Goal: Task Accomplishment & Management: Manage account settings

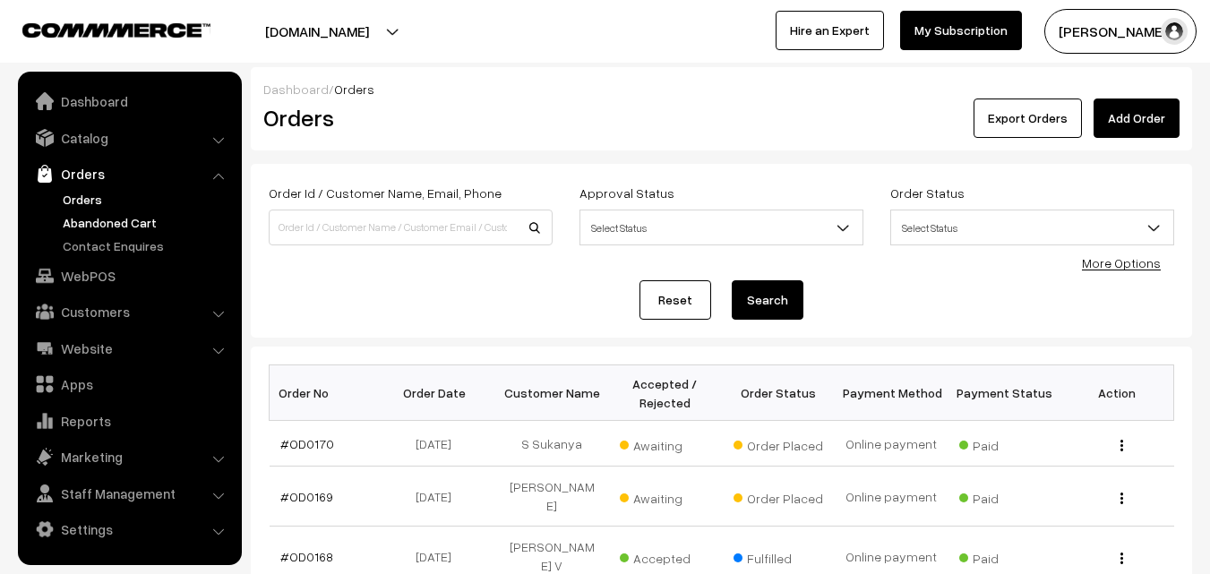
click at [102, 220] on link "Abandoned Cart" at bounding box center [146, 222] width 177 height 19
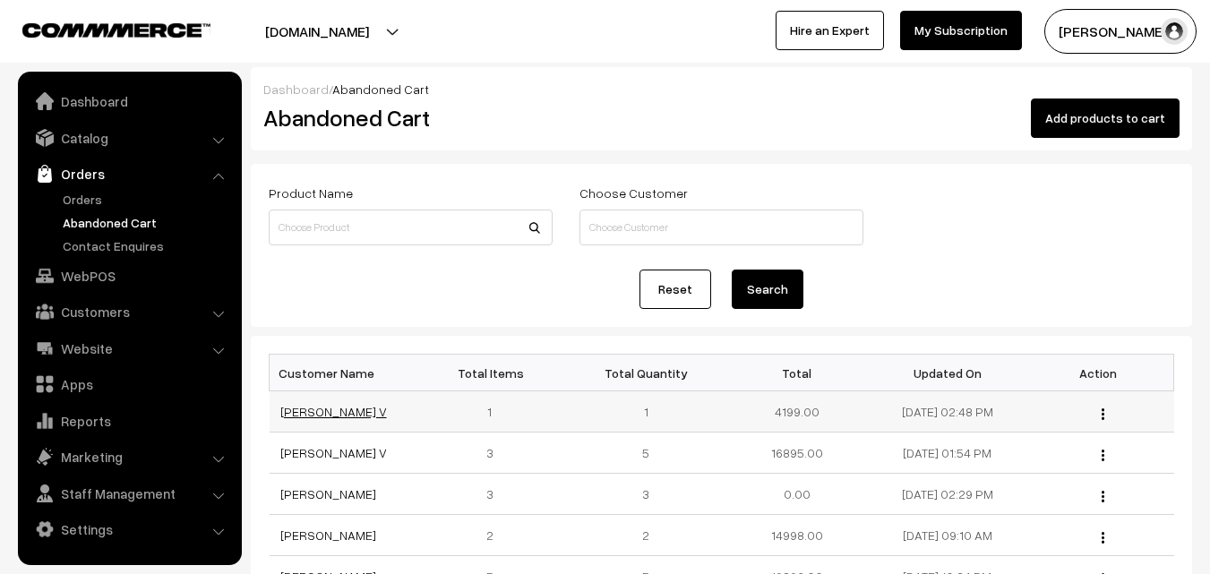
click at [316, 415] on link "Muralidharan V" at bounding box center [333, 411] width 107 height 15
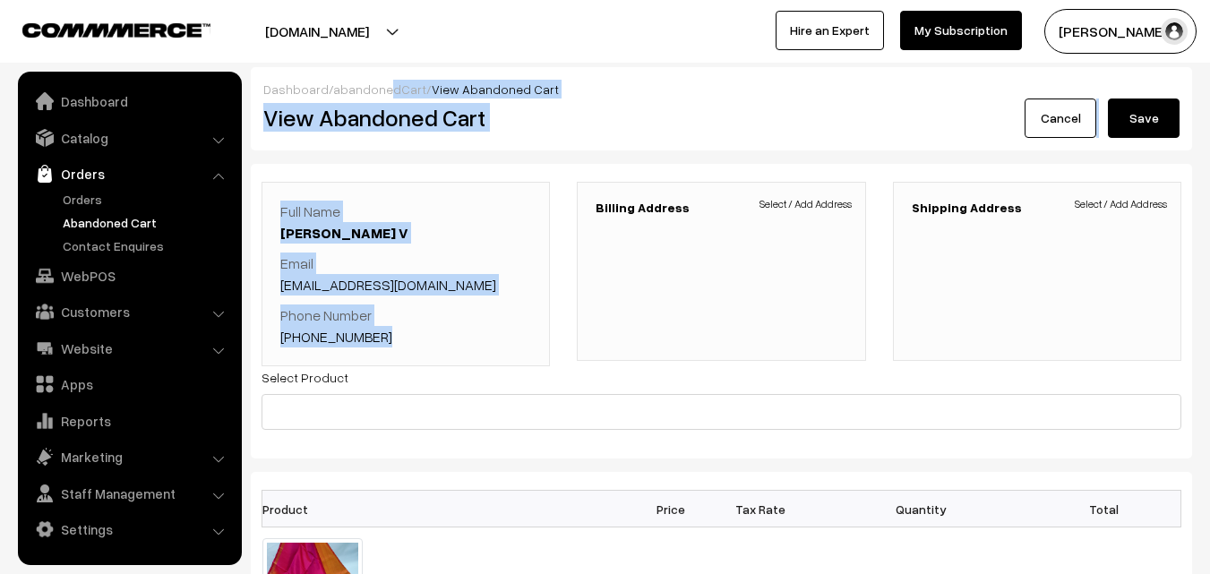
drag, startPoint x: 416, startPoint y: 255, endPoint x: 387, endPoint y: -26, distance: 282.8
click at [387, 0] on html "Thank you for showing interest. Our team will call you shortly. Close uppadasar…" at bounding box center [605, 287] width 1210 height 574
click at [94, 194] on link "Orders" at bounding box center [146, 199] width 177 height 19
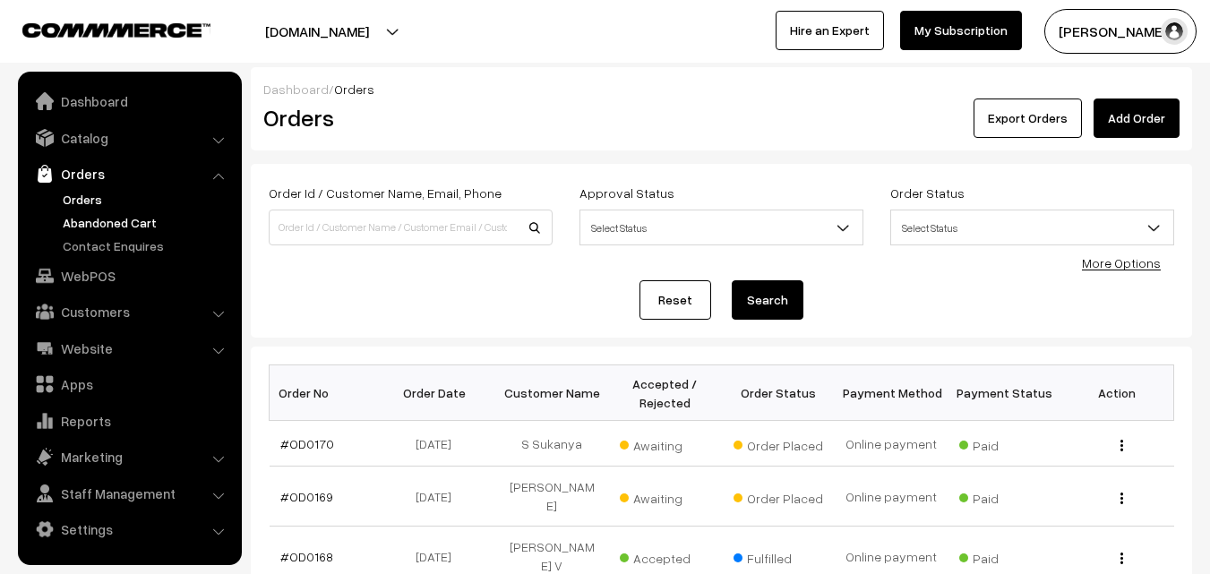
click at [96, 226] on link "Abandoned Cart" at bounding box center [146, 222] width 177 height 19
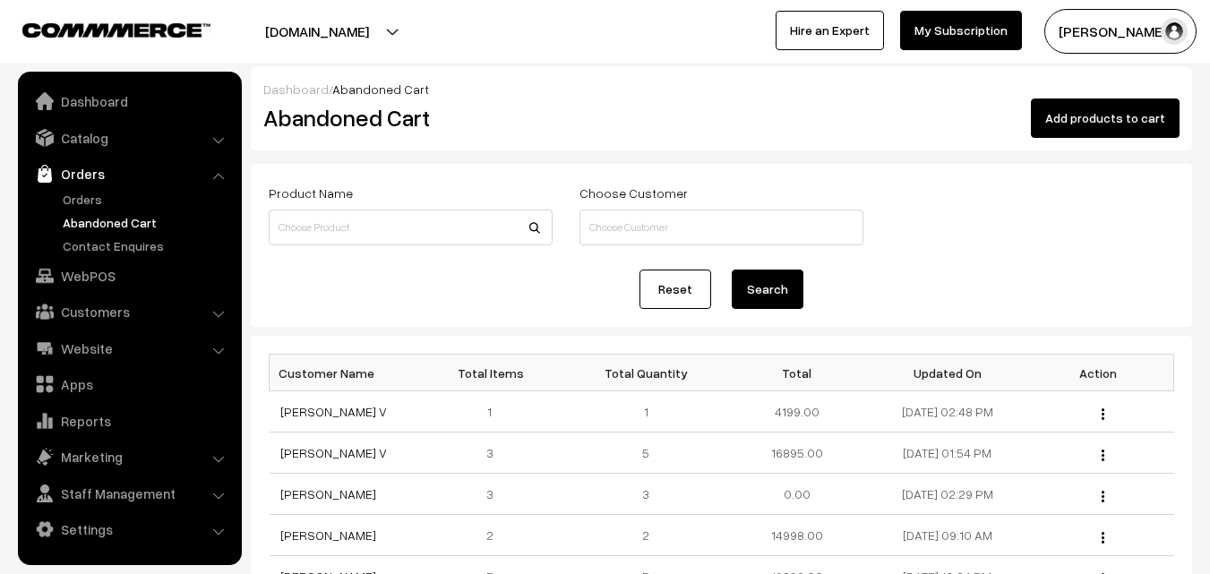
scroll to position [90, 0]
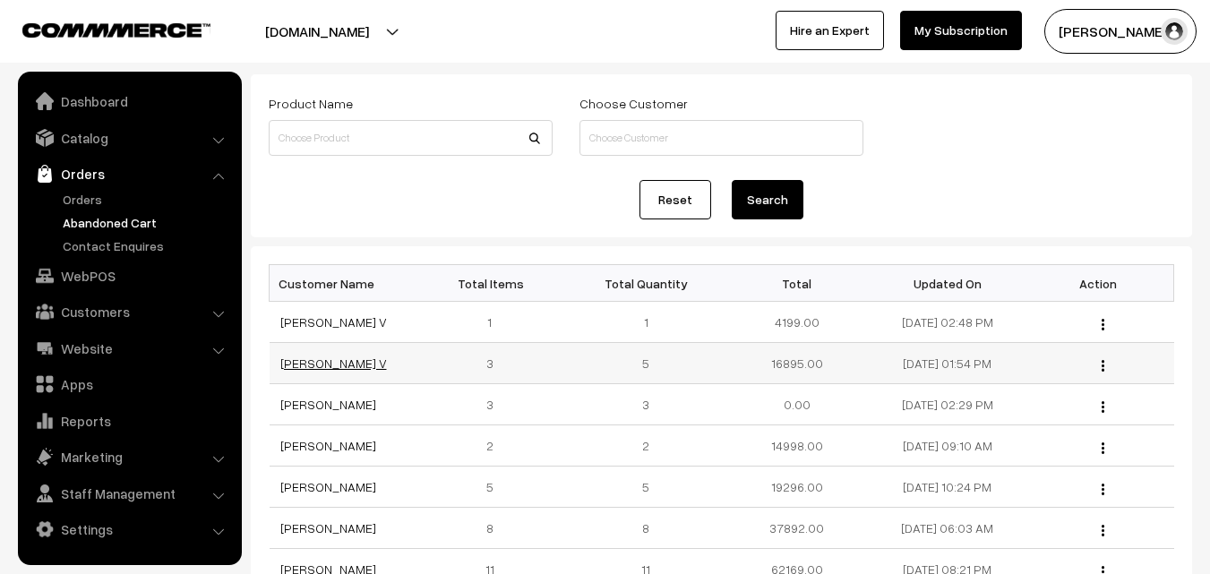
click at [306, 356] on link "[PERSON_NAME] V" at bounding box center [333, 363] width 107 height 15
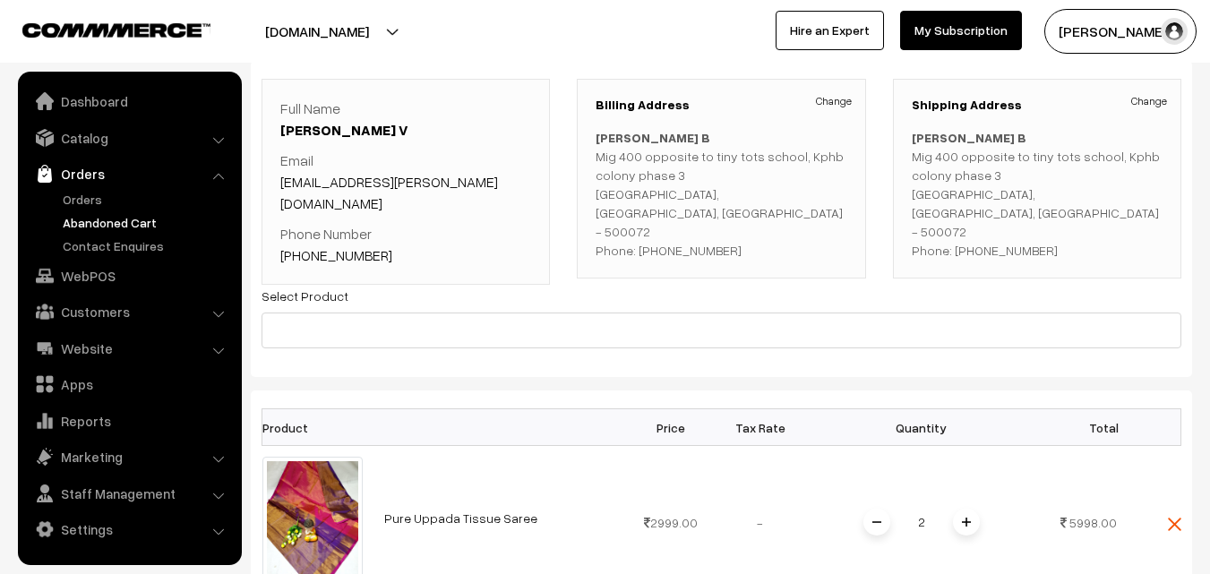
scroll to position [90, 0]
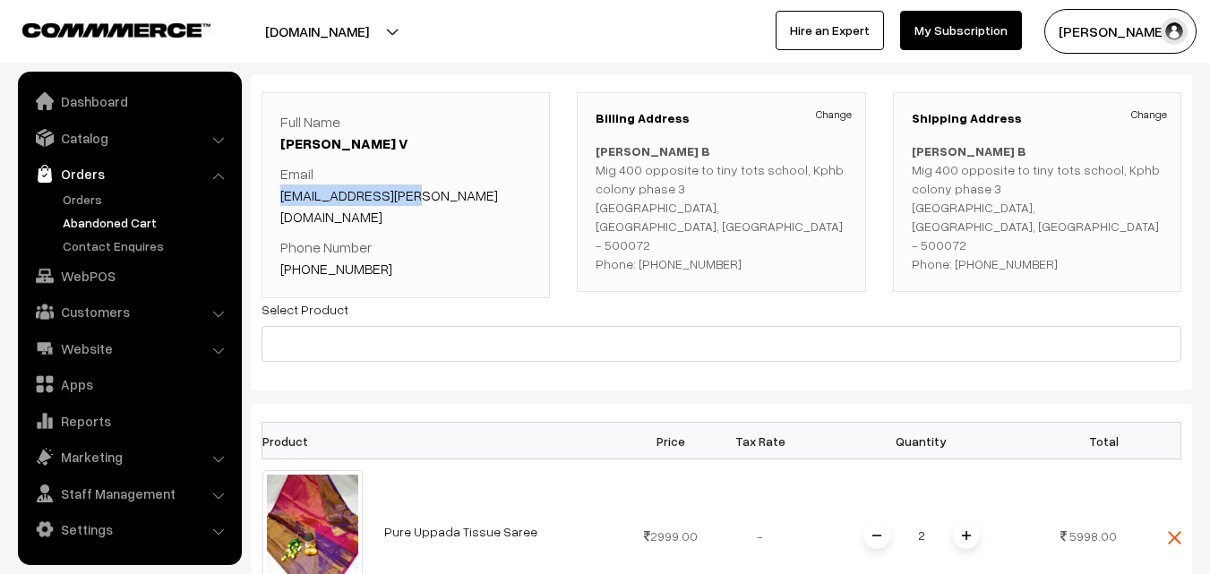
drag, startPoint x: 267, startPoint y: 196, endPoint x: 441, endPoint y: 198, distance: 173.8
click at [441, 198] on div "Full Name [PERSON_NAME] V Email [EMAIL_ADDRESS][PERSON_NAME][DOMAIN_NAME] Phone…" at bounding box center [406, 195] width 288 height 206
drag, startPoint x: 396, startPoint y: 251, endPoint x: 303, endPoint y: 245, distance: 93.3
click at [303, 245] on p "Phone Number [PHONE_NUMBER]" at bounding box center [405, 257] width 251 height 43
copy link "9908532889"
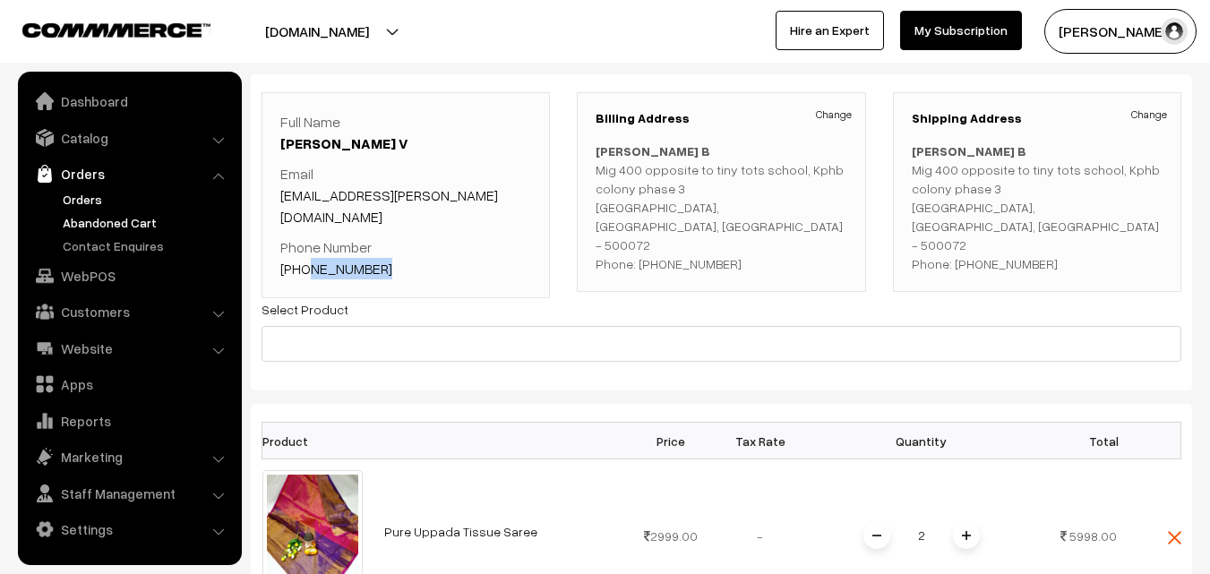
click at [94, 201] on link "Orders" at bounding box center [146, 199] width 177 height 19
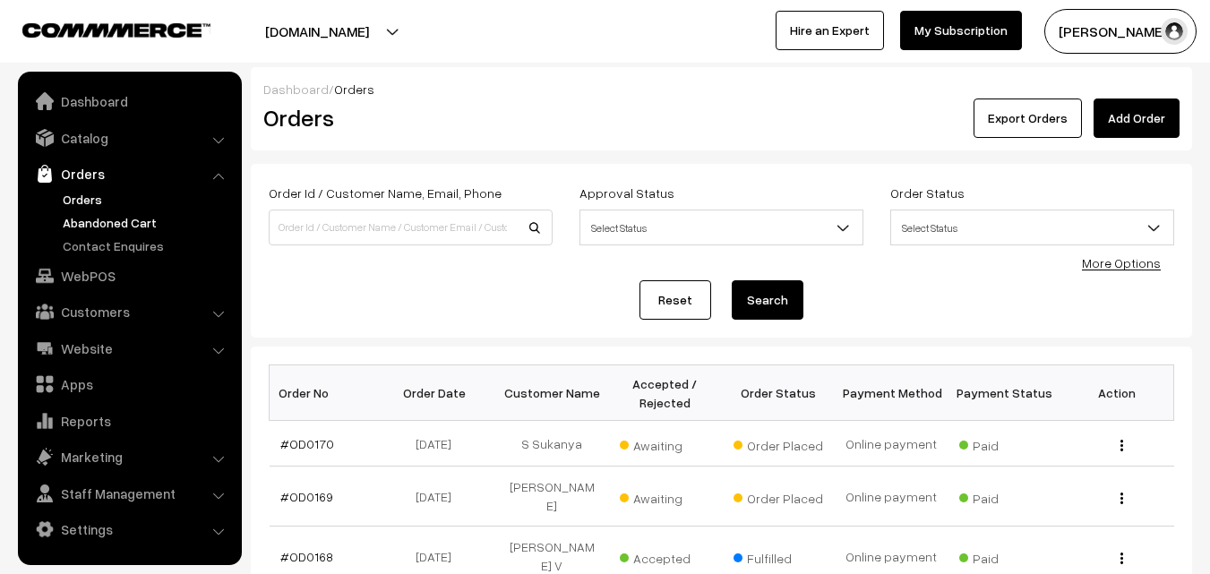
click at [101, 226] on link "Abandoned Cart" at bounding box center [146, 222] width 177 height 19
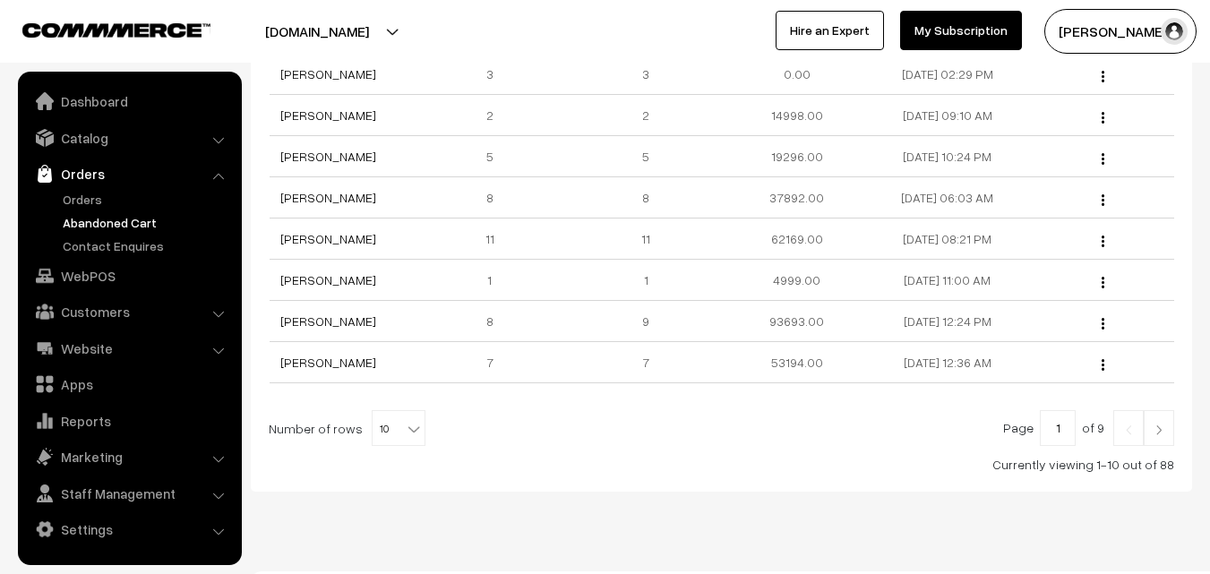
scroll to position [448, 0]
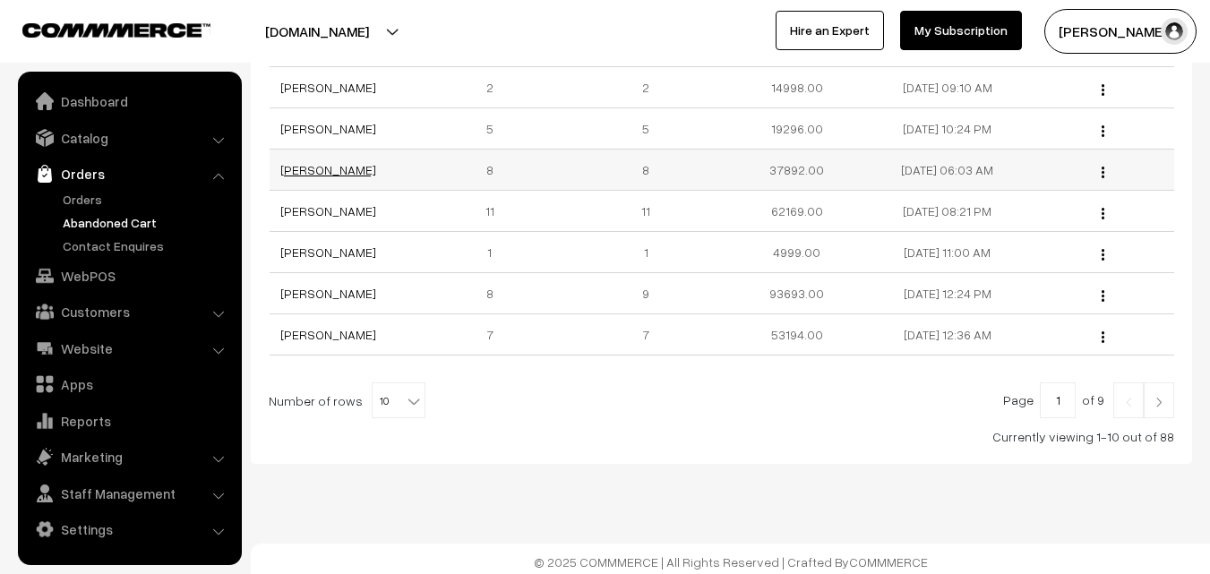
click at [322, 167] on link "[PERSON_NAME]" at bounding box center [328, 169] width 96 height 15
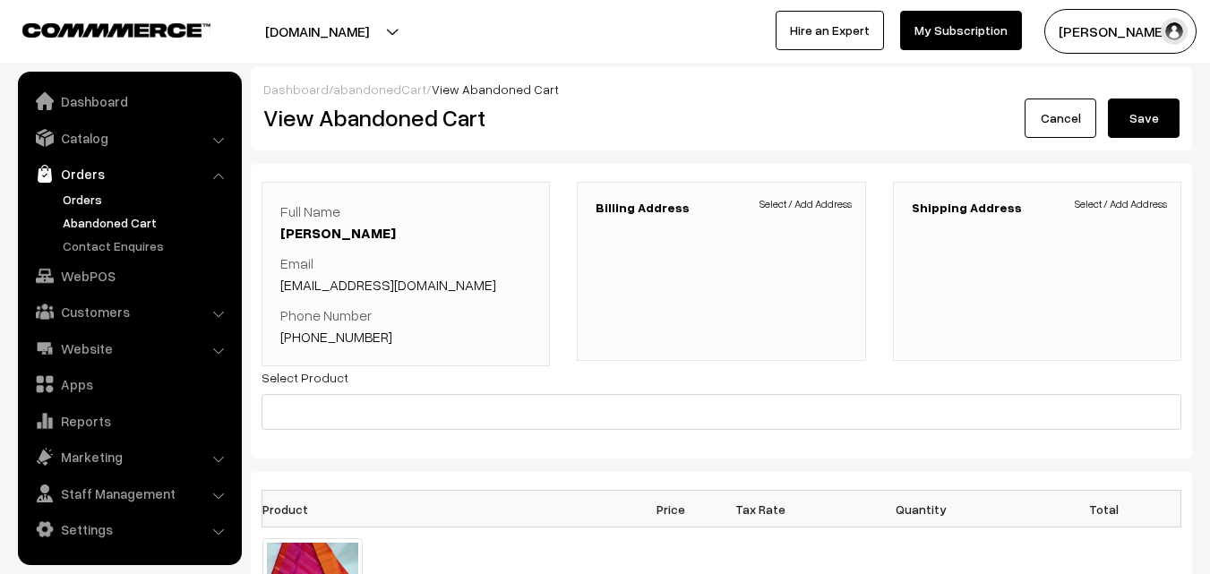
click at [83, 196] on link "Orders" at bounding box center [146, 199] width 177 height 19
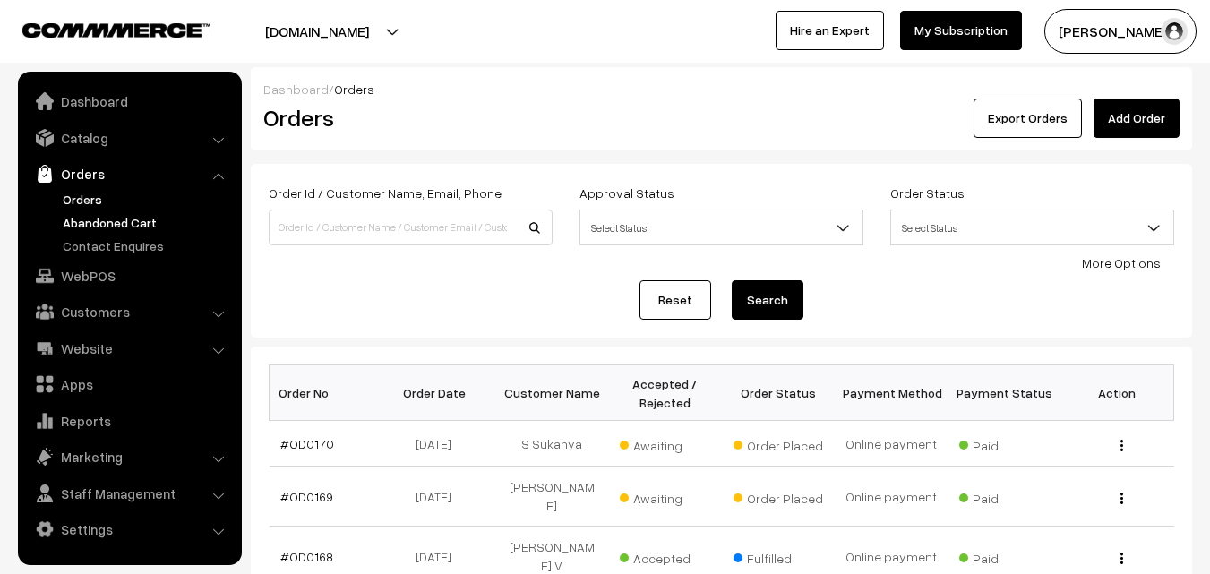
click at [127, 224] on link "Abandoned Cart" at bounding box center [146, 222] width 177 height 19
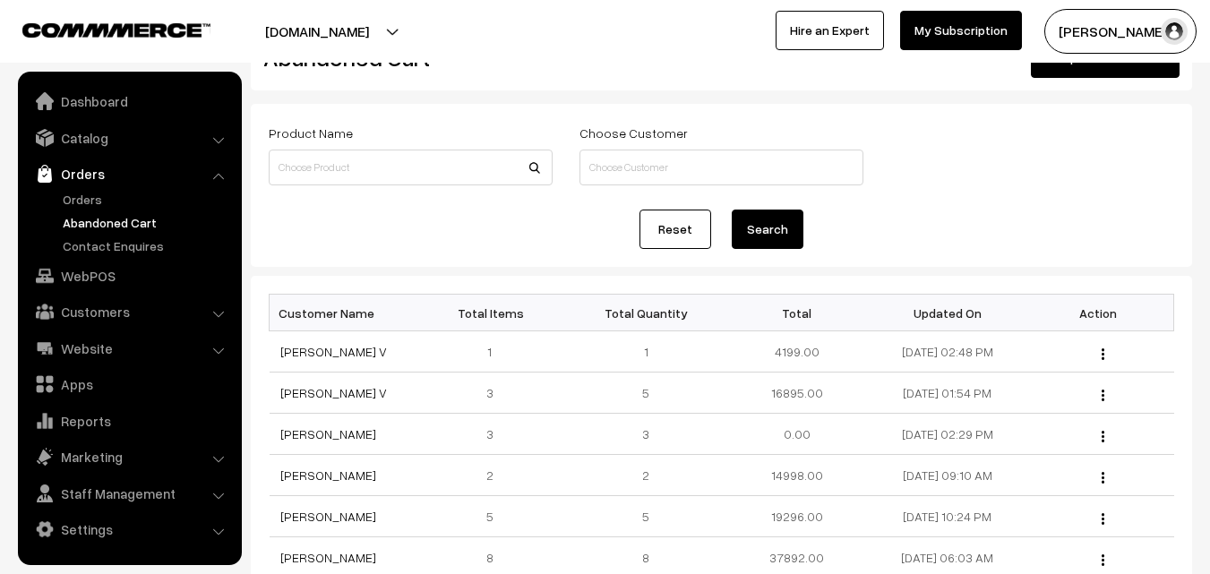
scroll to position [90, 0]
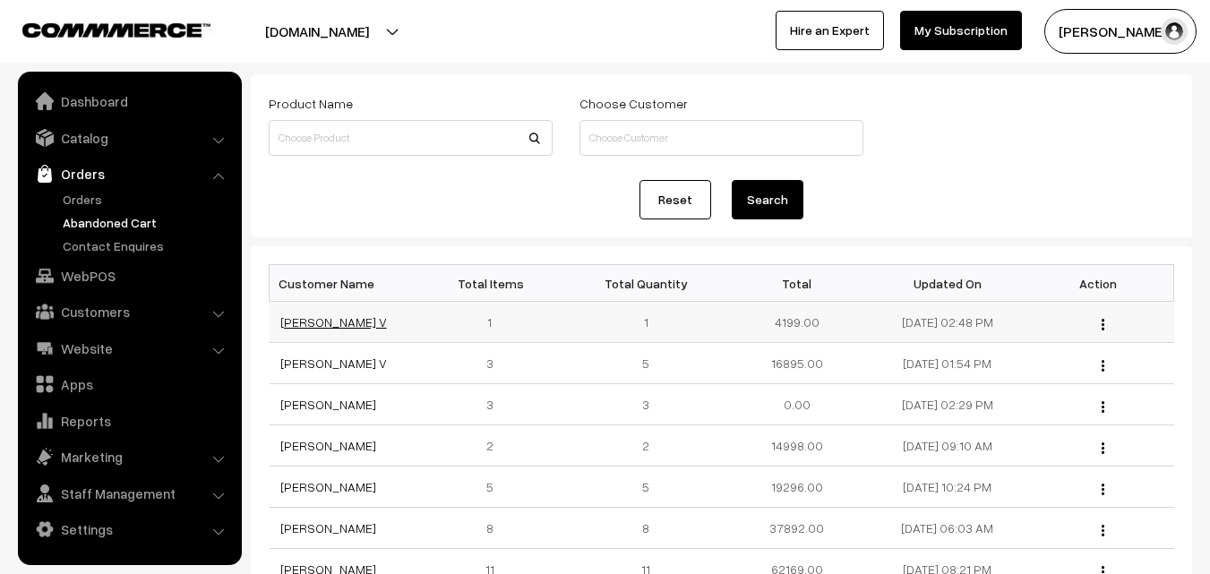
click at [334, 324] on link "Muralidharan V" at bounding box center [333, 321] width 107 height 15
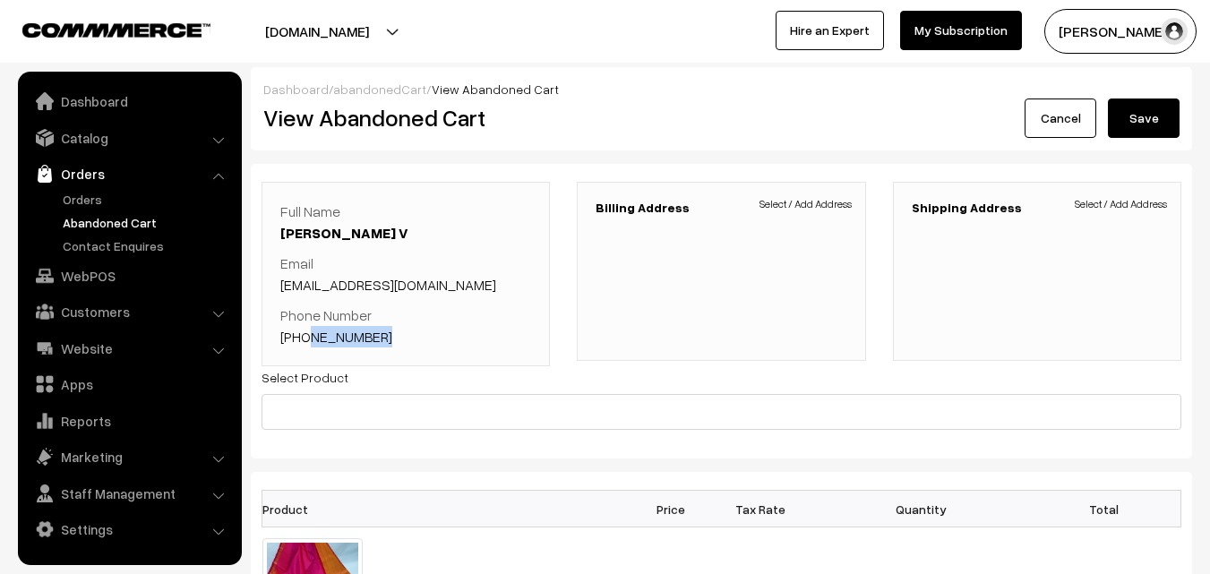
drag, startPoint x: 428, startPoint y: 340, endPoint x: 305, endPoint y: 341, distance: 123.6
click at [305, 341] on p "Phone Number [PHONE_NUMBER]" at bounding box center [405, 326] width 251 height 43
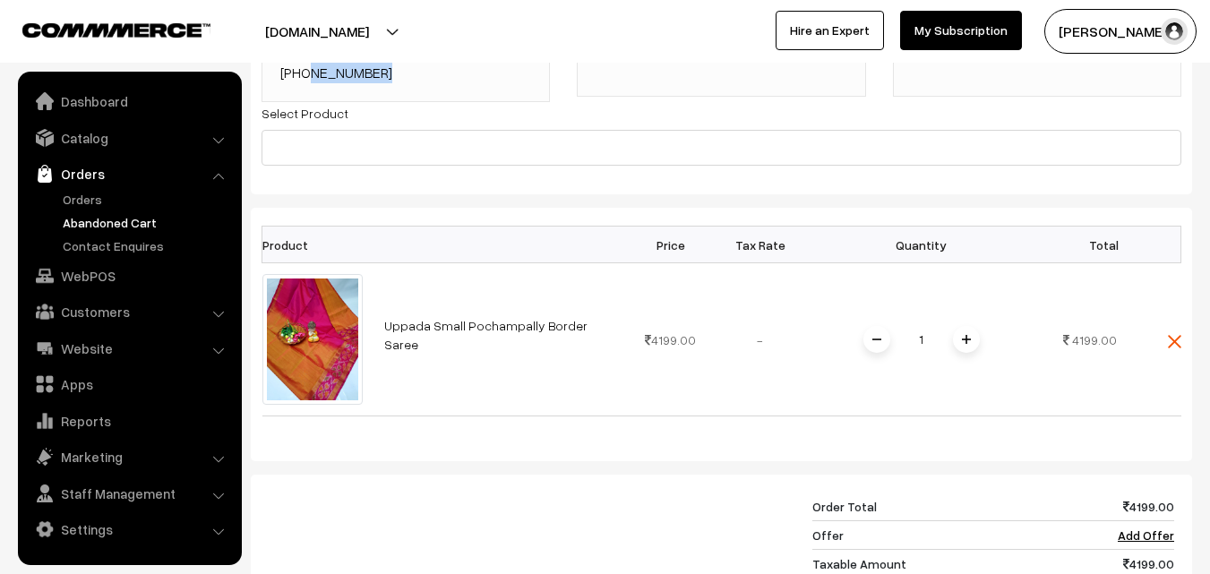
scroll to position [269, 0]
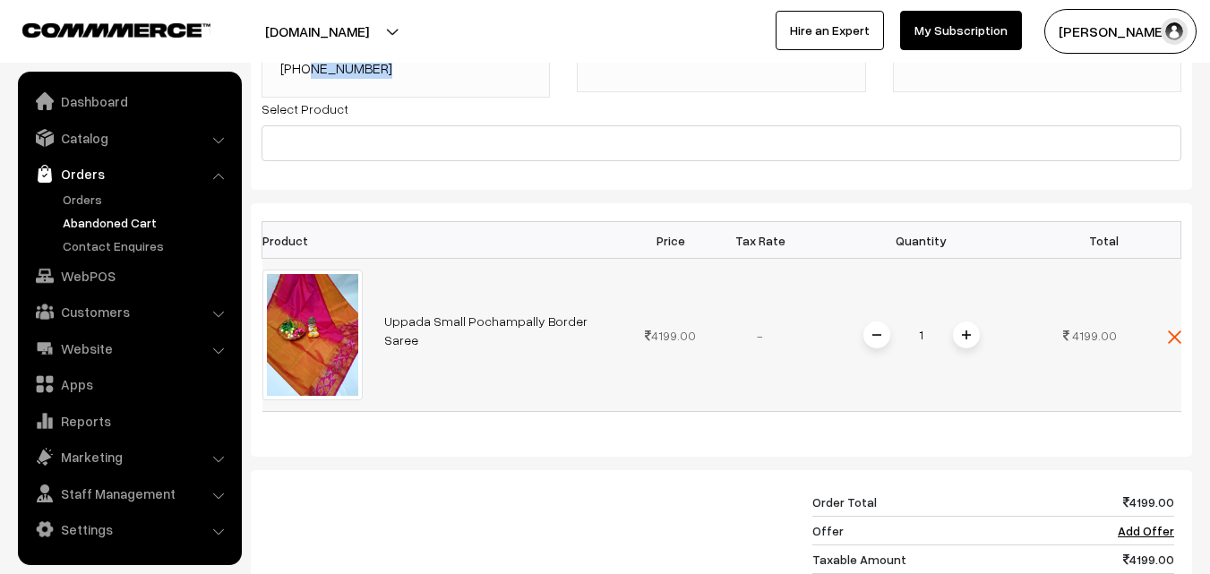
click at [475, 335] on link "Uppada Small Pochampally Border Saree" at bounding box center [485, 330] width 203 height 34
copy link "9994344004"
click at [108, 220] on link "Abandoned Cart" at bounding box center [146, 222] width 177 height 19
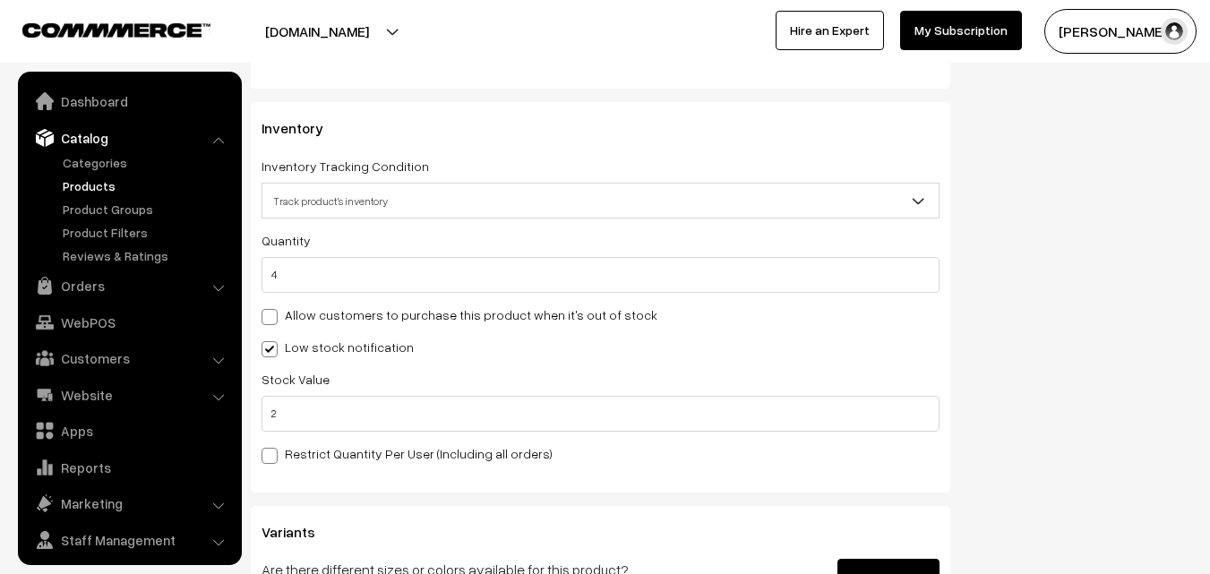
scroll to position [45, 0]
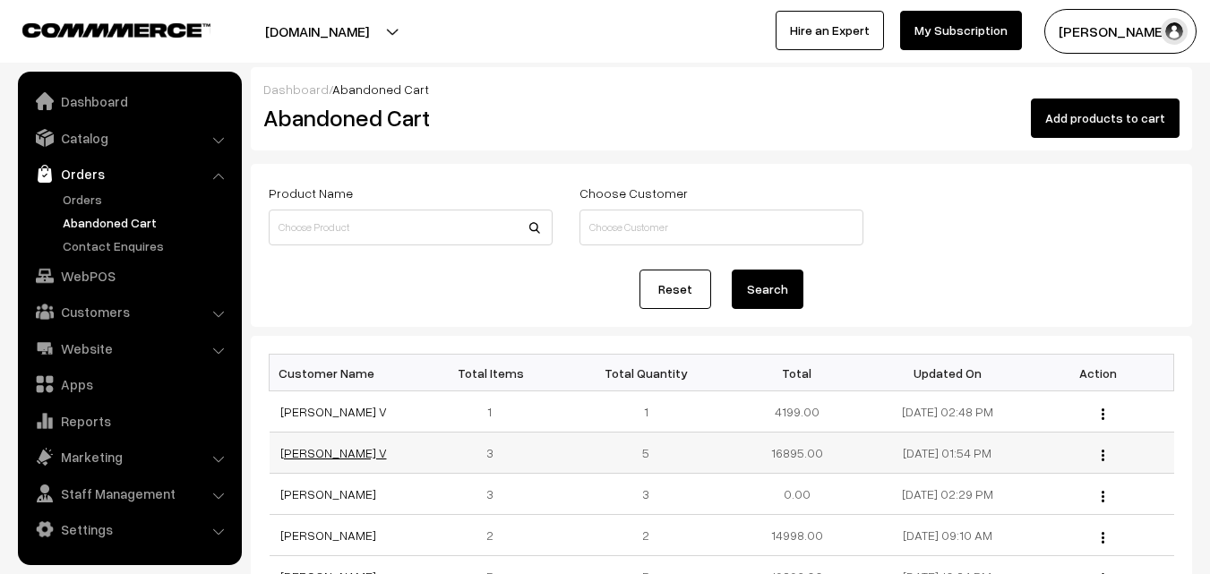
click at [311, 449] on link "[PERSON_NAME] V" at bounding box center [333, 452] width 107 height 15
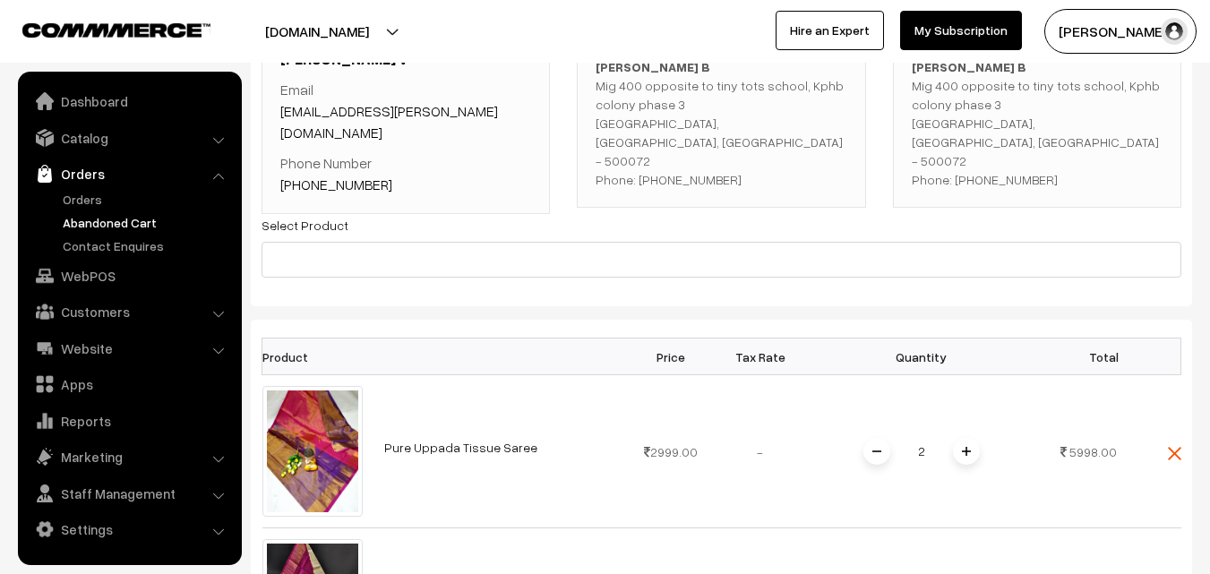
scroll to position [173, 0]
drag, startPoint x: 402, startPoint y: 165, endPoint x: 305, endPoint y: 170, distance: 96.9
click at [305, 170] on p "Phone Number +91 9908532889" at bounding box center [405, 174] width 251 height 43
copy link "9908532889"
click at [110, 218] on link "Abandoned Cart" at bounding box center [146, 222] width 177 height 19
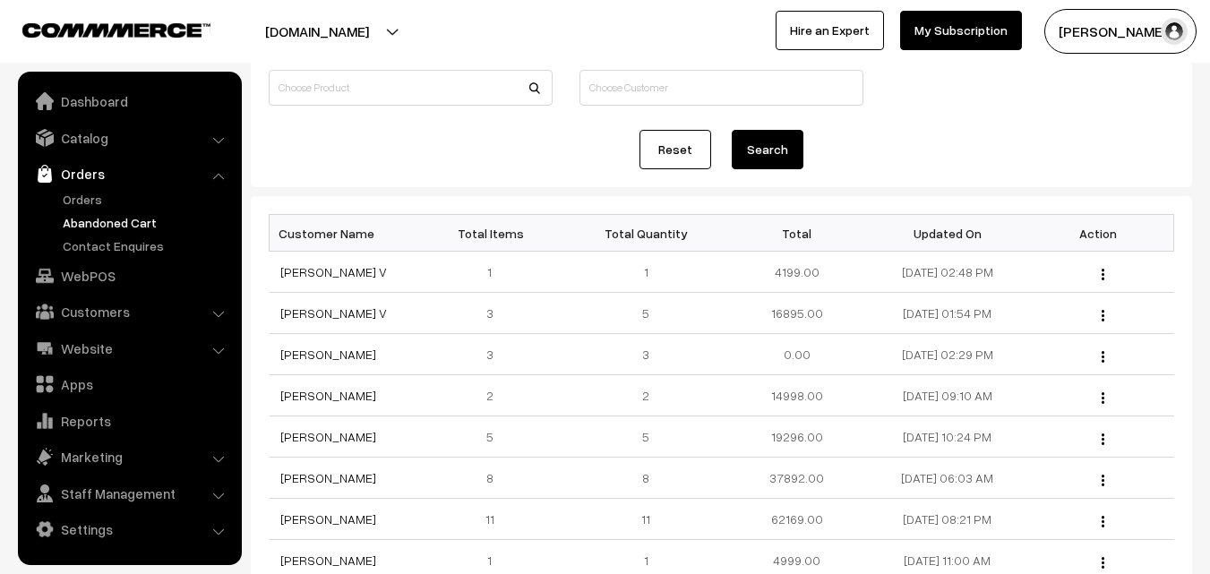
scroll to position [179, 0]
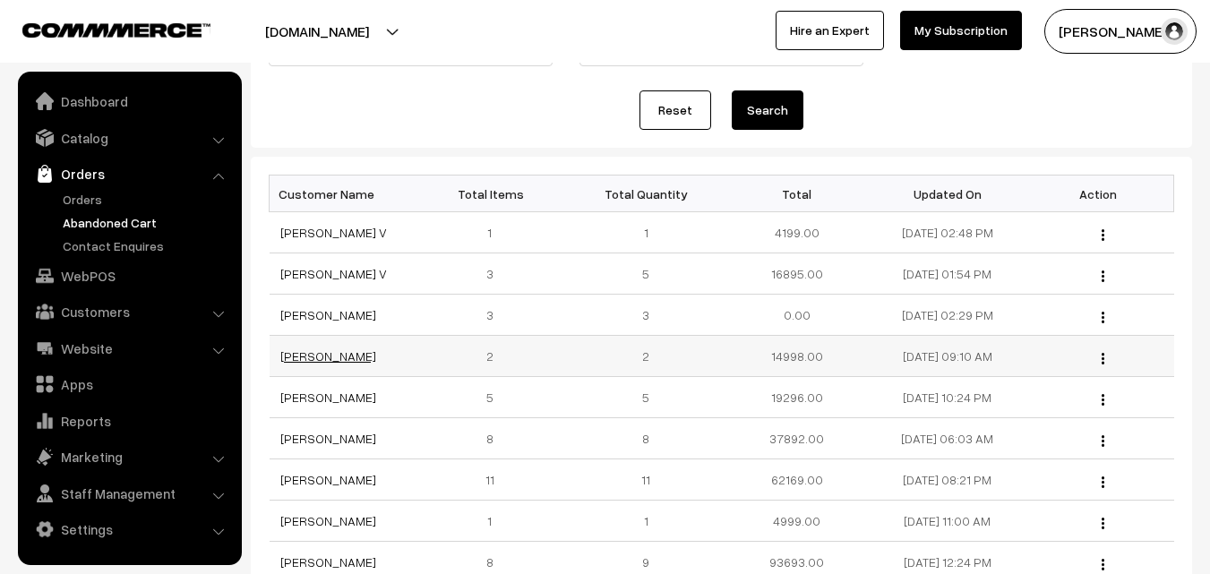
click at [299, 364] on link "Anusha Yarrani" at bounding box center [328, 355] width 96 height 15
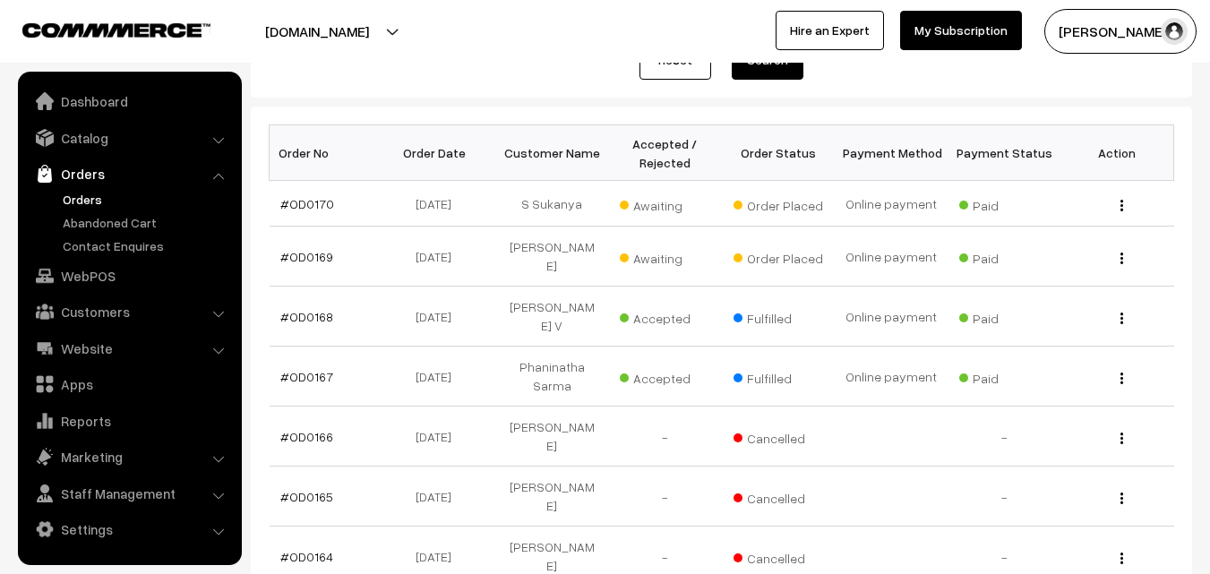
scroll to position [269, 0]
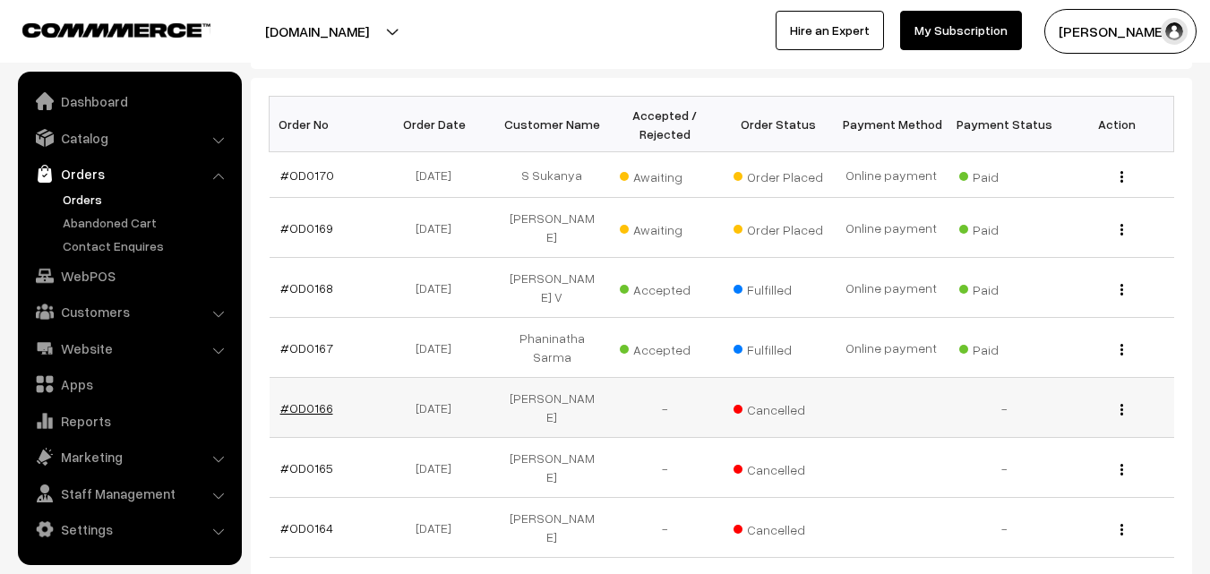
click at [299, 400] on link "#OD0166" at bounding box center [306, 407] width 53 height 15
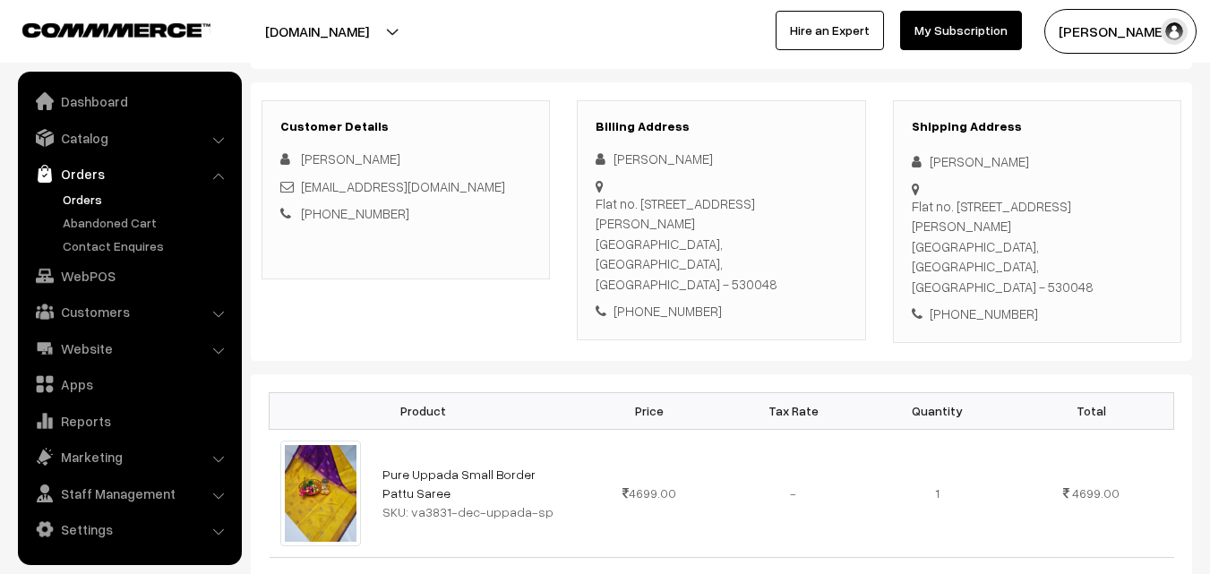
scroll to position [179, 0]
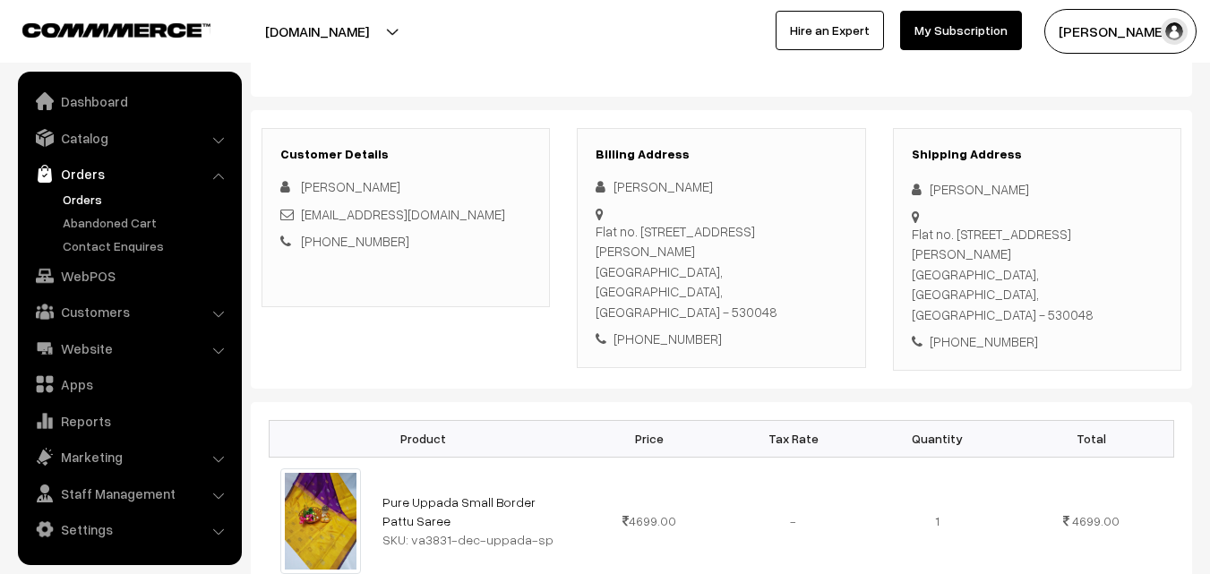
click at [91, 204] on link "Orders" at bounding box center [146, 199] width 177 height 19
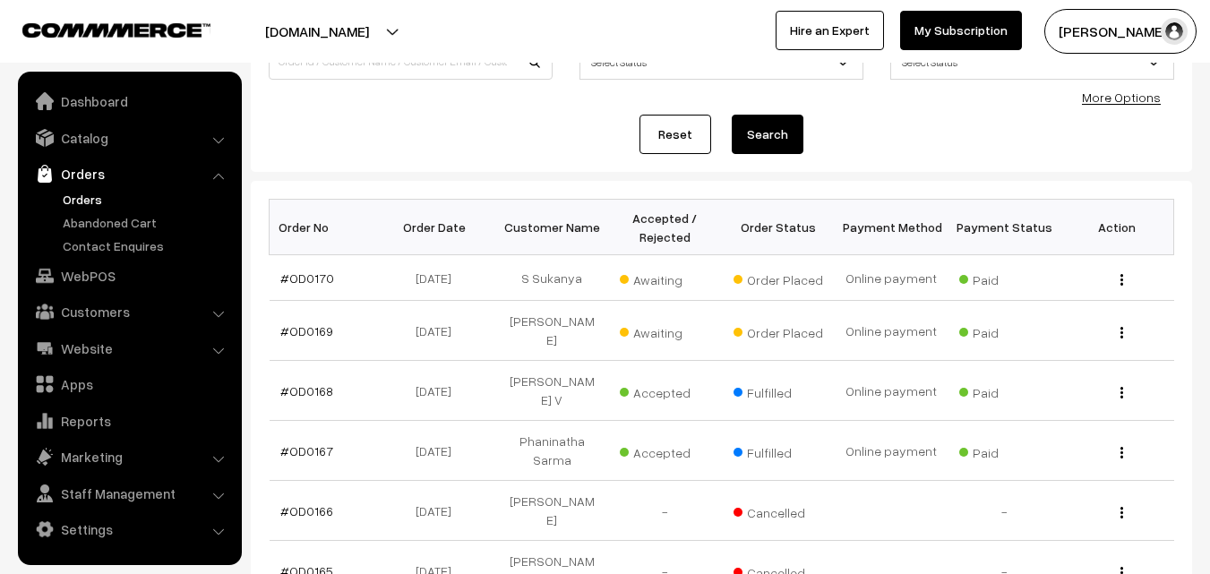
scroll to position [179, 0]
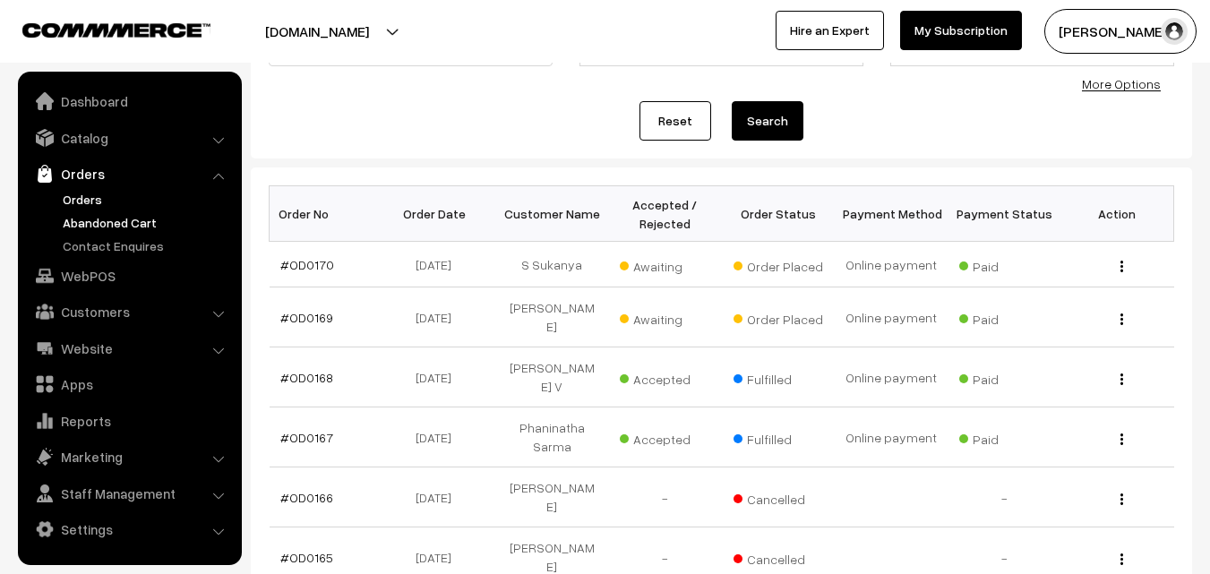
click at [99, 227] on link "Abandoned Cart" at bounding box center [146, 222] width 177 height 19
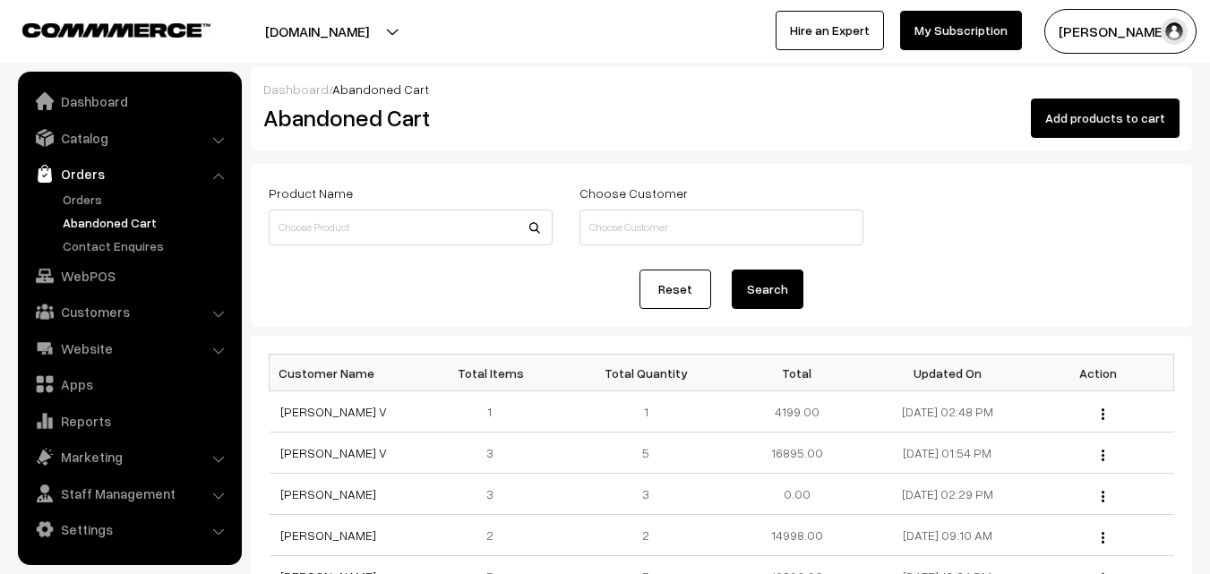
click at [117, 218] on link "Abandoned Cart" at bounding box center [146, 222] width 177 height 19
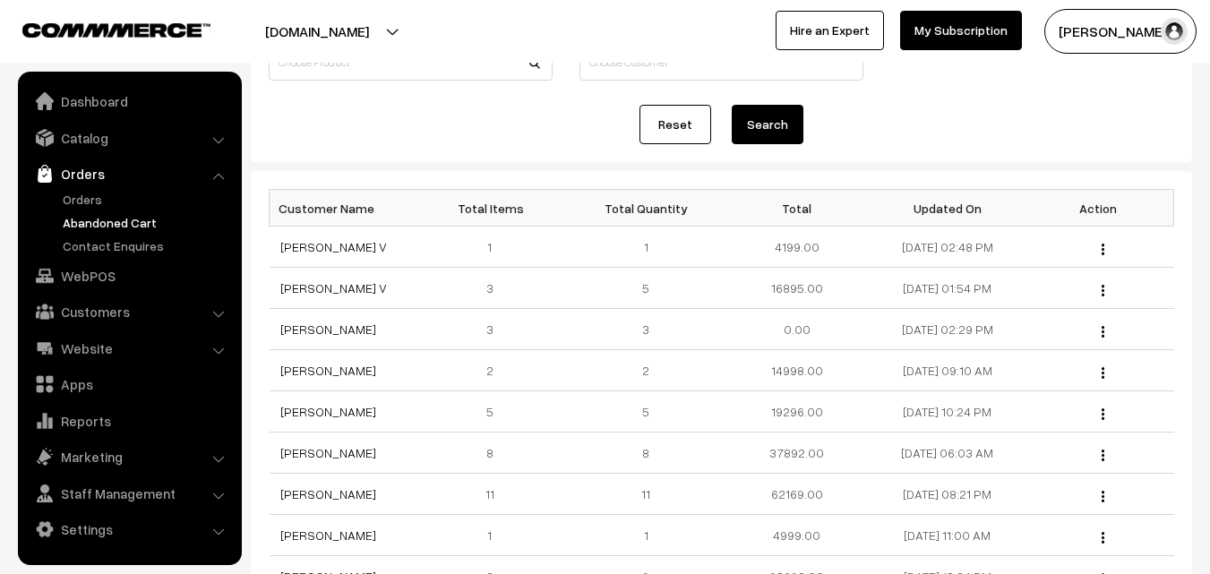
scroll to position [179, 0]
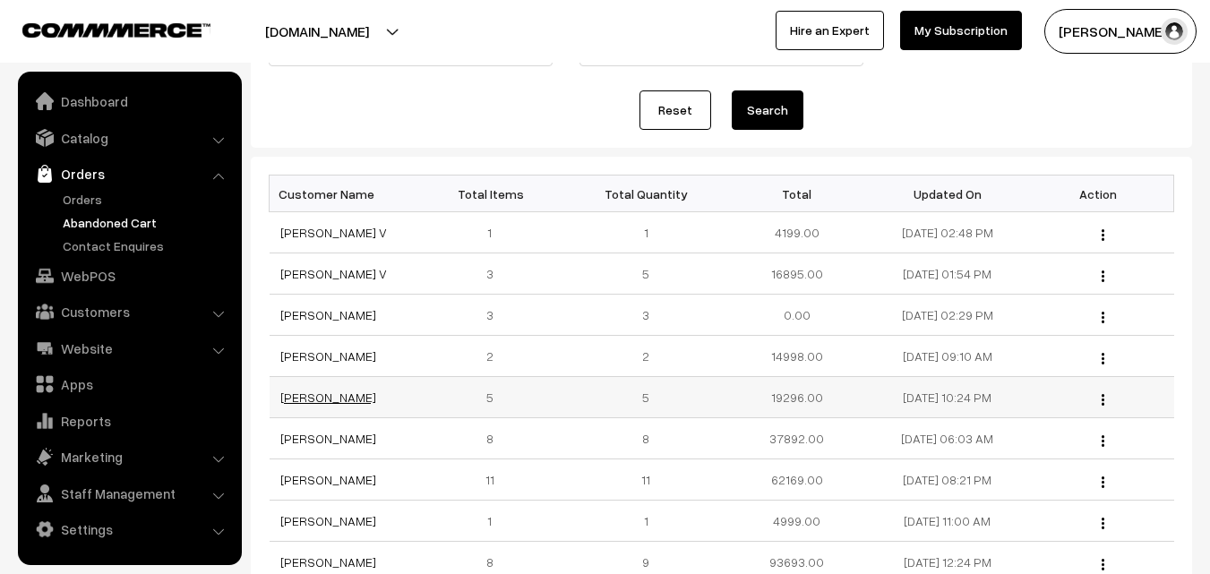
click at [318, 399] on link "[PERSON_NAME]" at bounding box center [328, 397] width 96 height 15
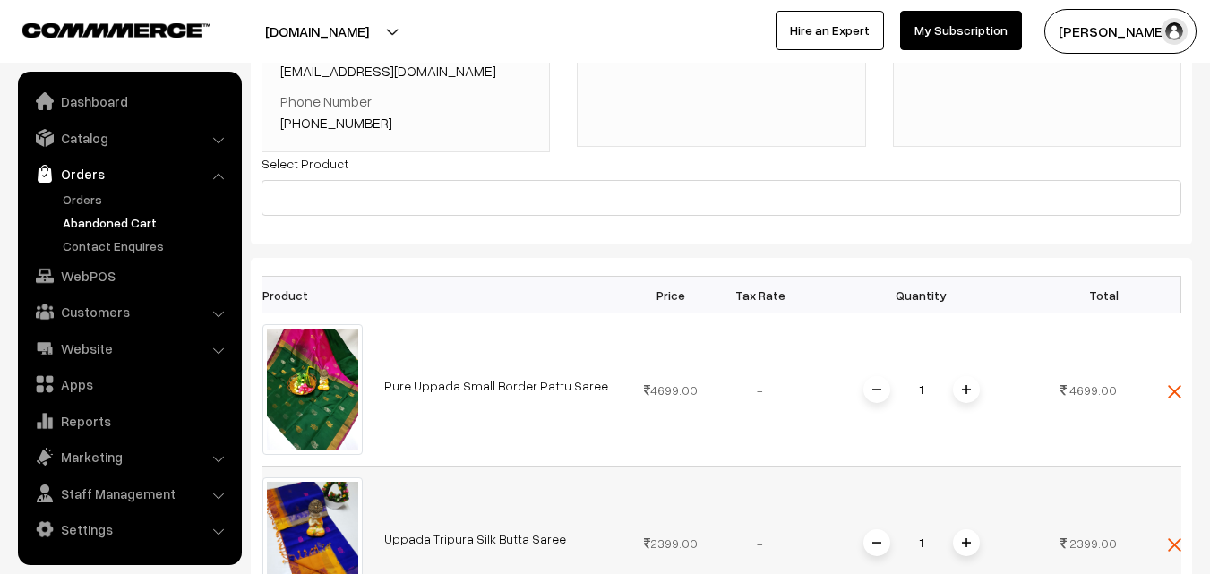
scroll to position [90, 0]
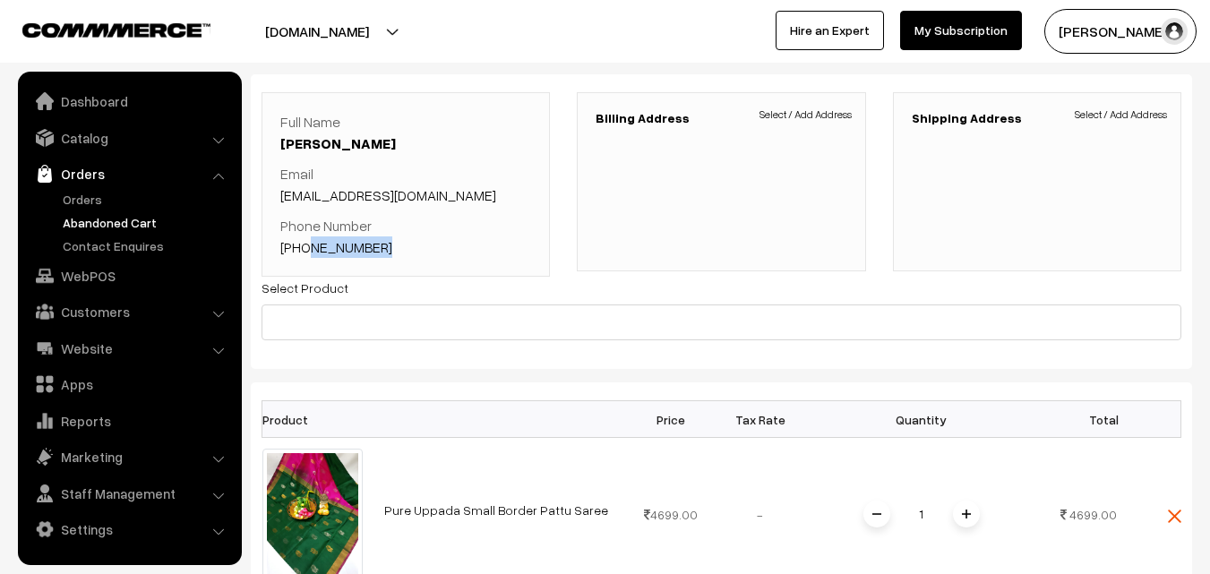
drag, startPoint x: 392, startPoint y: 253, endPoint x: 305, endPoint y: 247, distance: 87.9
click at [305, 247] on p "Phone Number [PHONE_NUMBER]" at bounding box center [405, 236] width 251 height 43
copy link "8074379870"
click at [91, 199] on link "Orders" at bounding box center [146, 199] width 177 height 19
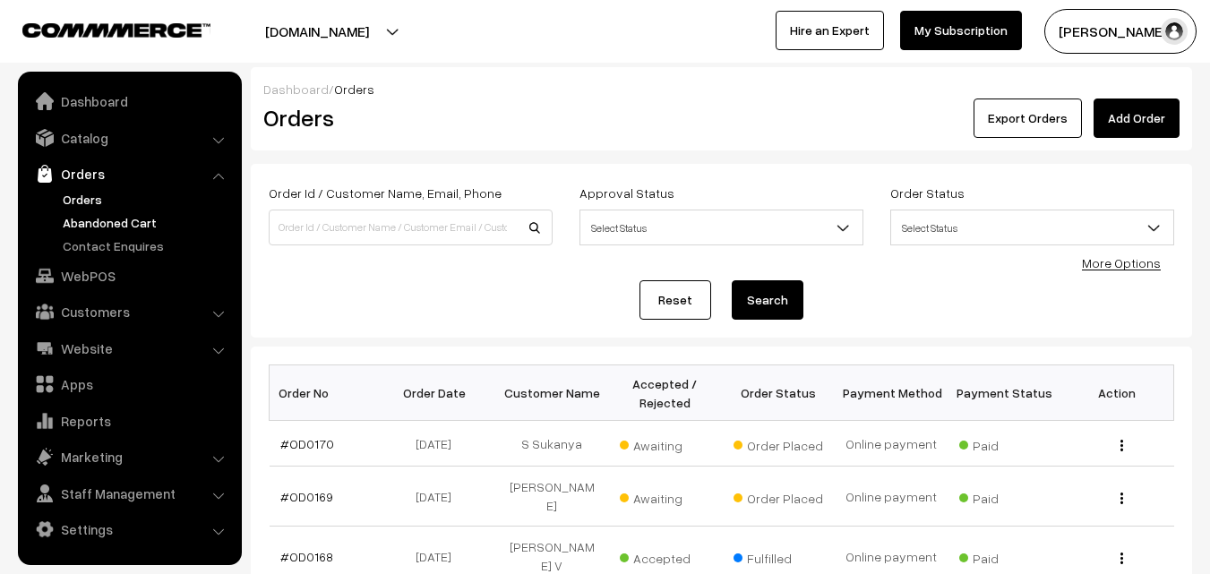
click at [99, 224] on link "Abandoned Cart" at bounding box center [146, 222] width 177 height 19
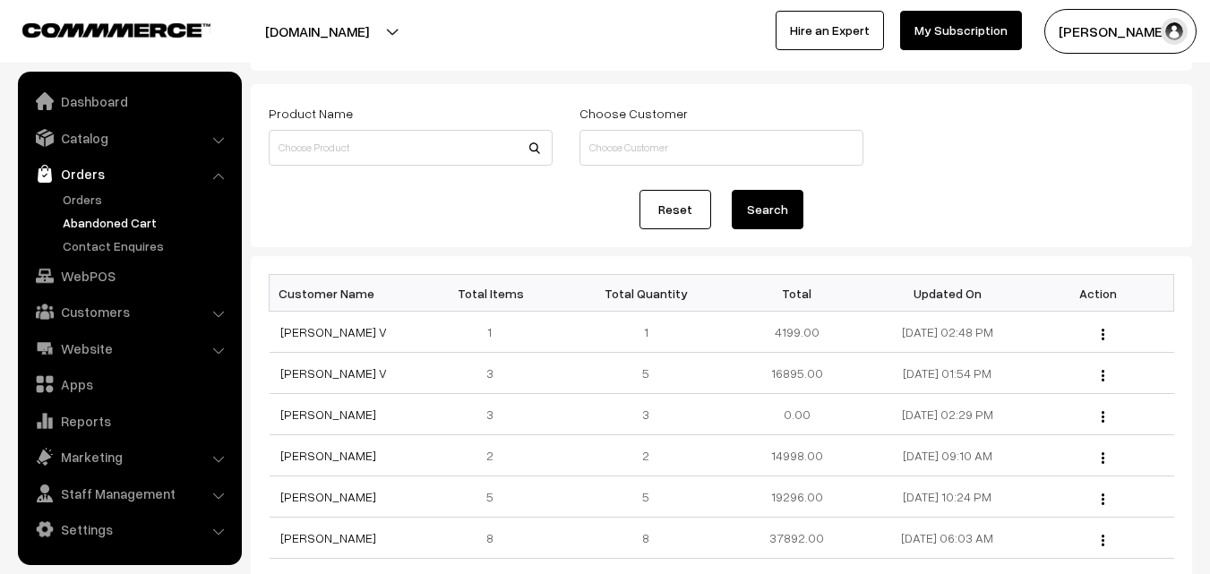
scroll to position [90, 0]
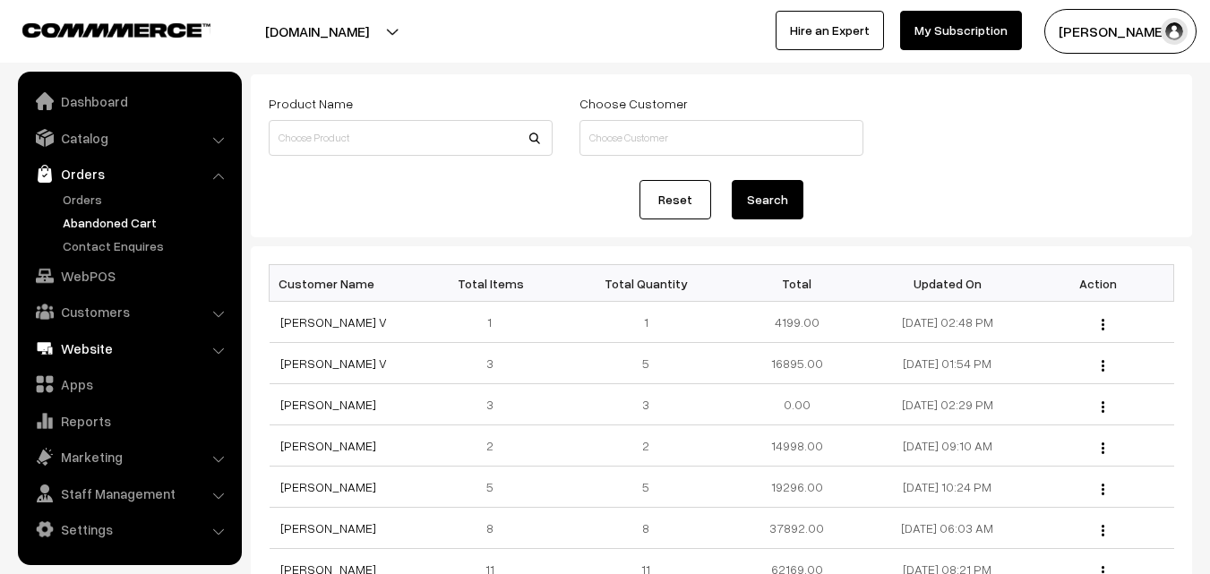
click at [221, 344] on link "Website" at bounding box center [128, 348] width 213 height 32
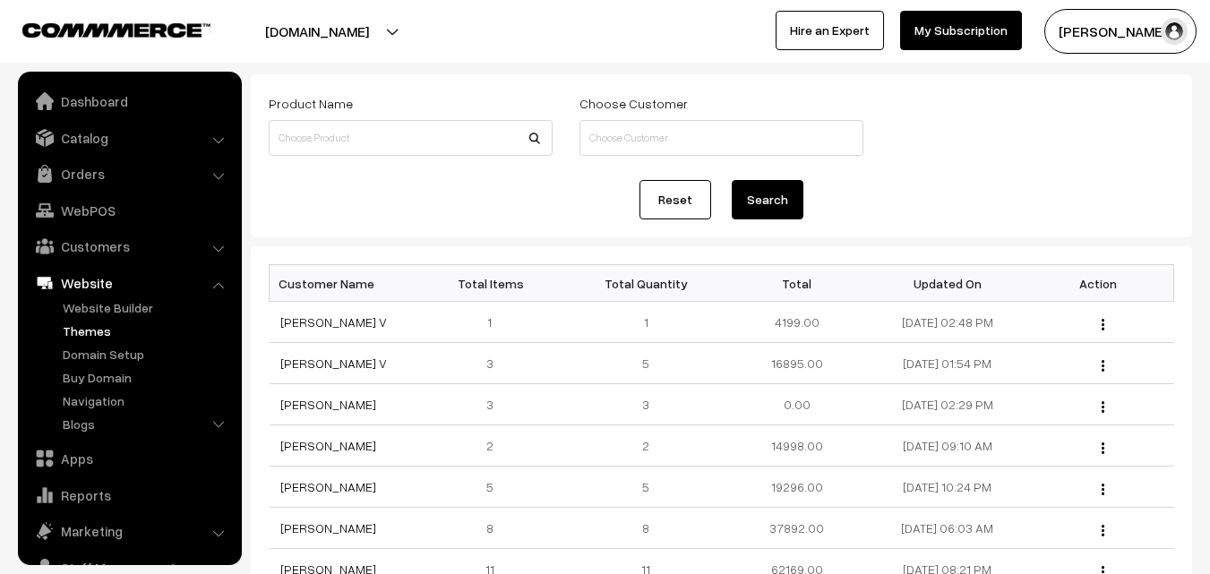
click at [89, 328] on link "Themes" at bounding box center [146, 331] width 177 height 19
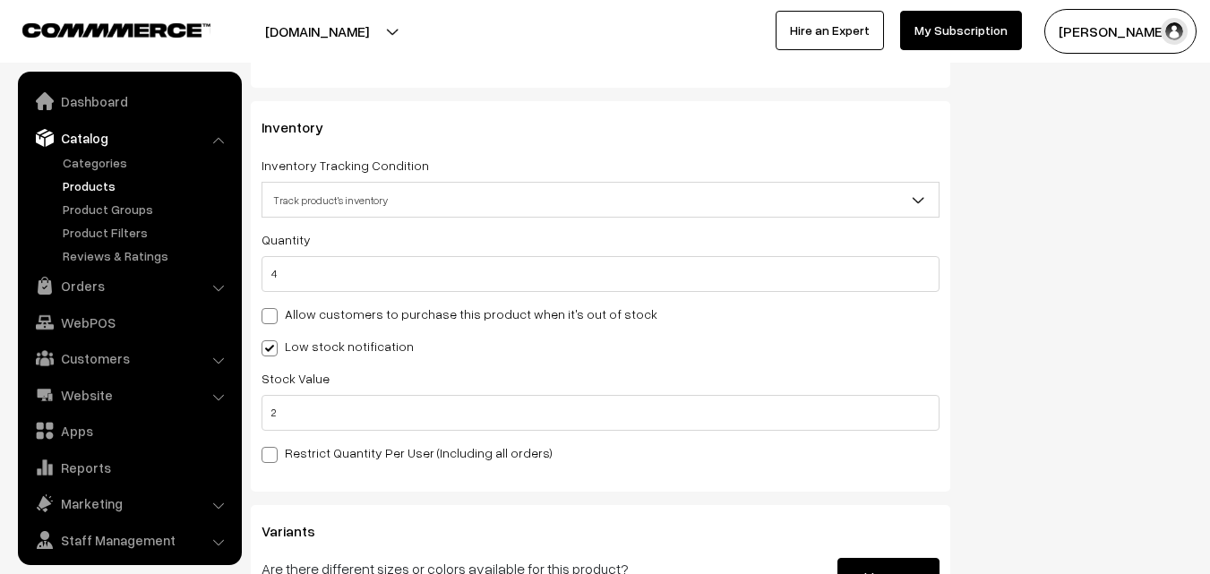
scroll to position [45, 0]
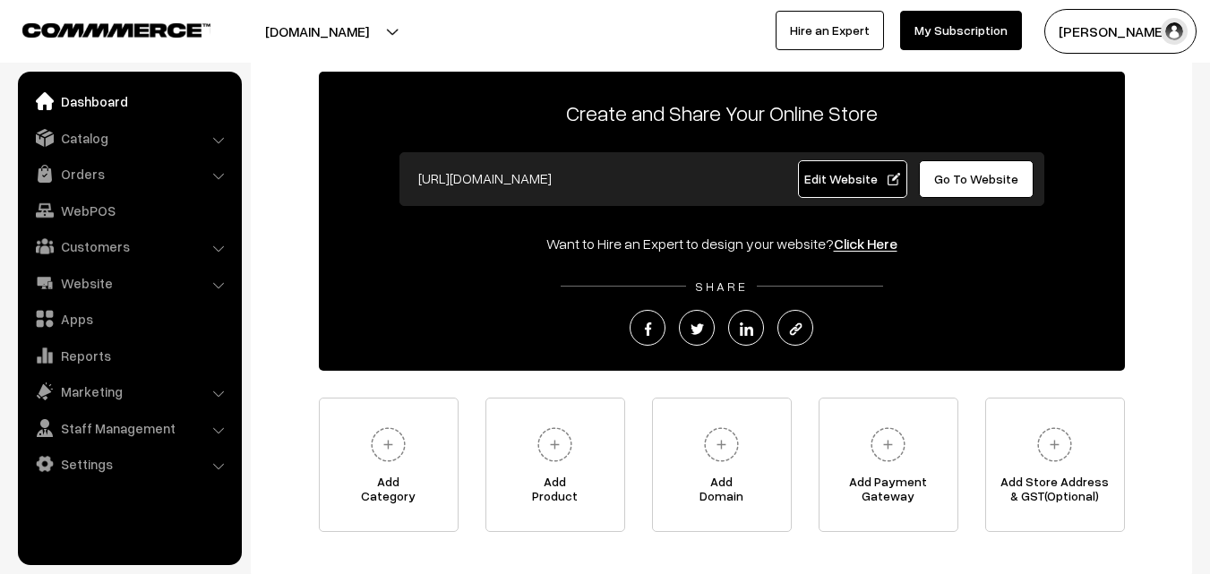
scroll to position [210, 0]
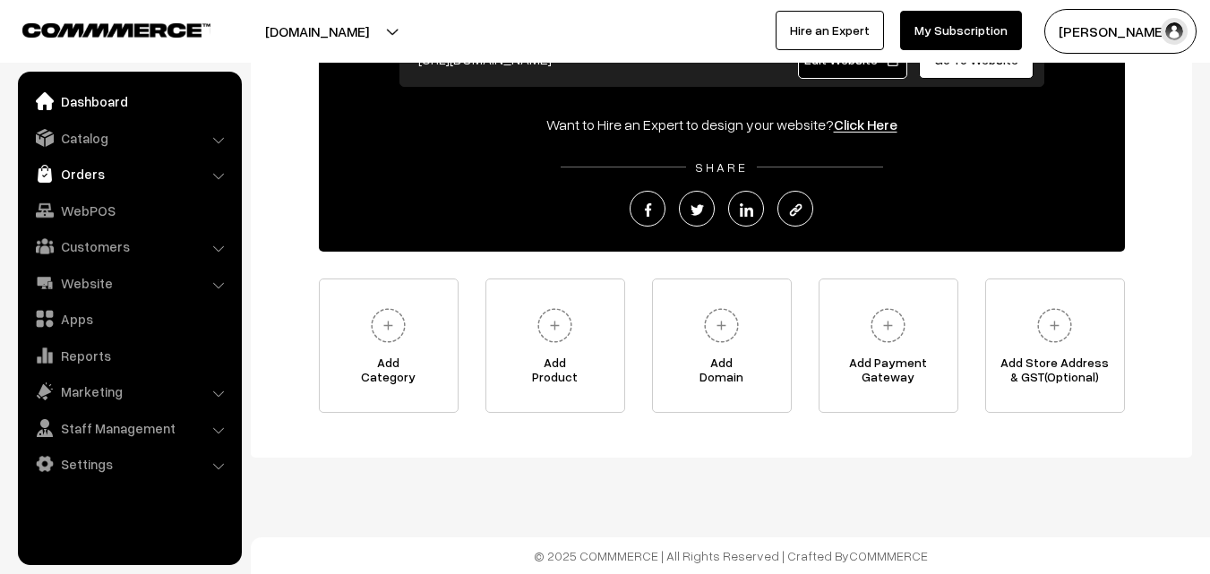
click at [107, 166] on link "Orders" at bounding box center [128, 174] width 213 height 32
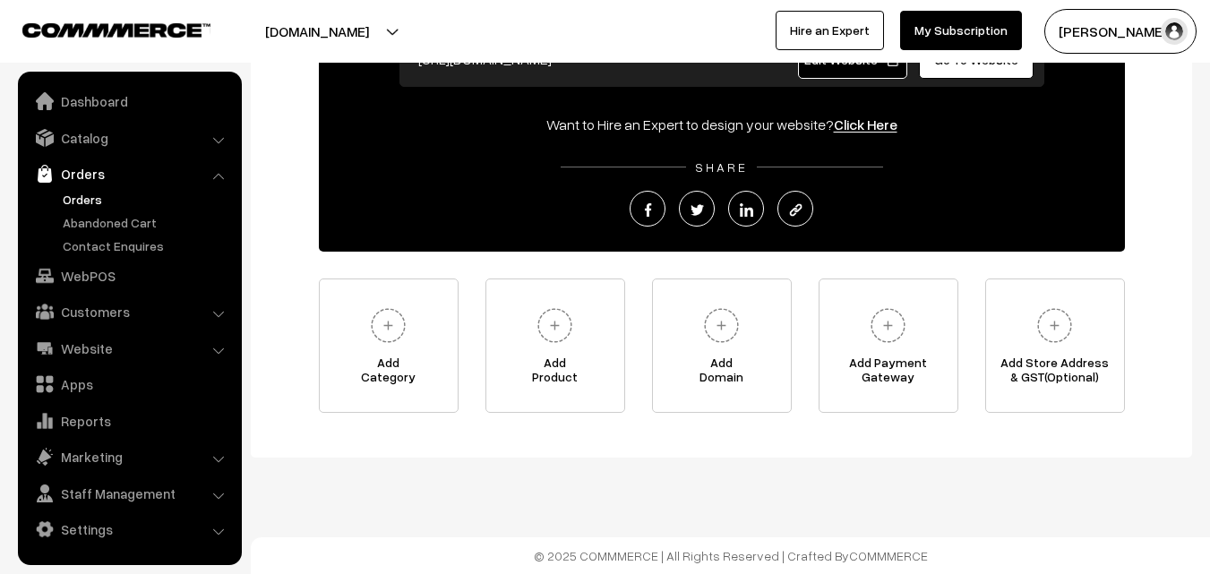
click at [81, 201] on link "Orders" at bounding box center [146, 199] width 177 height 19
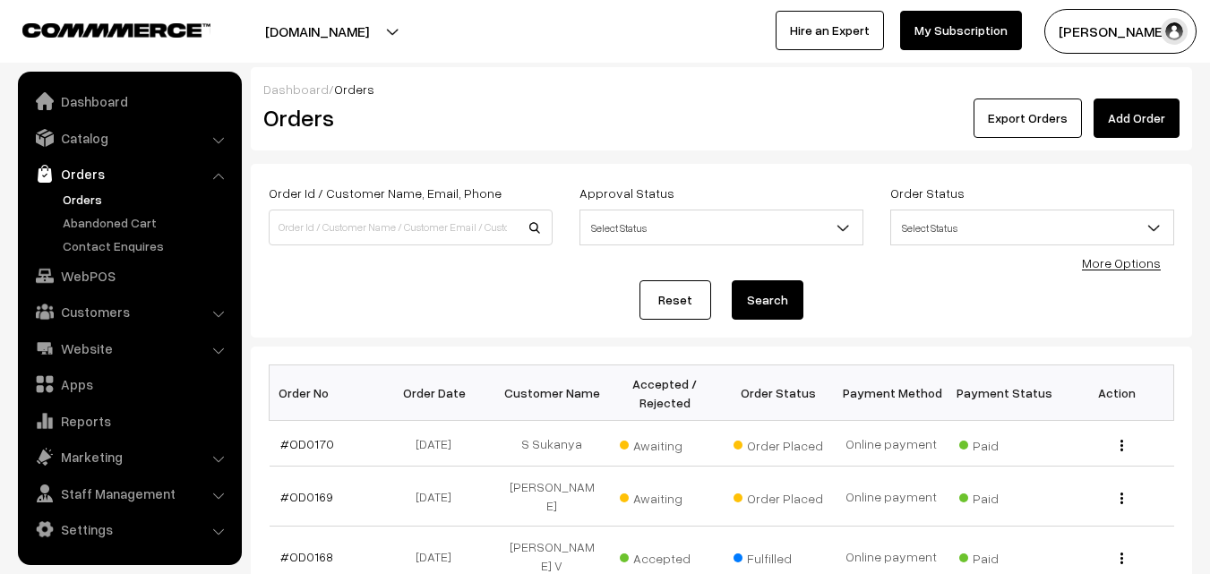
click at [103, 227] on link "Abandoned Cart" at bounding box center [146, 222] width 177 height 19
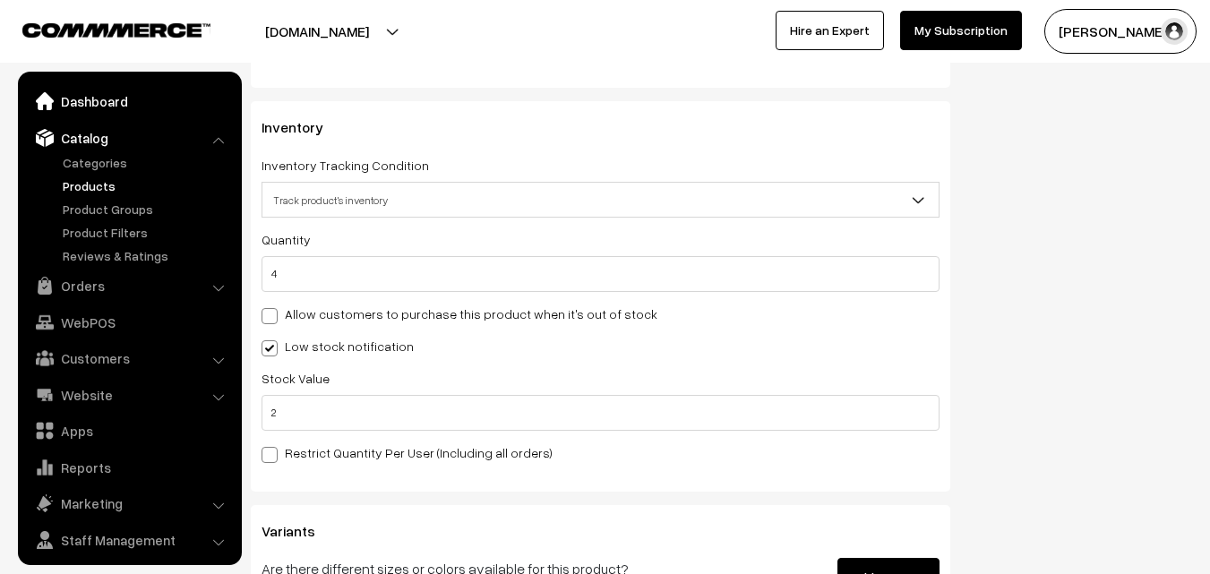
click at [85, 99] on link "Dashboard" at bounding box center [128, 101] width 213 height 32
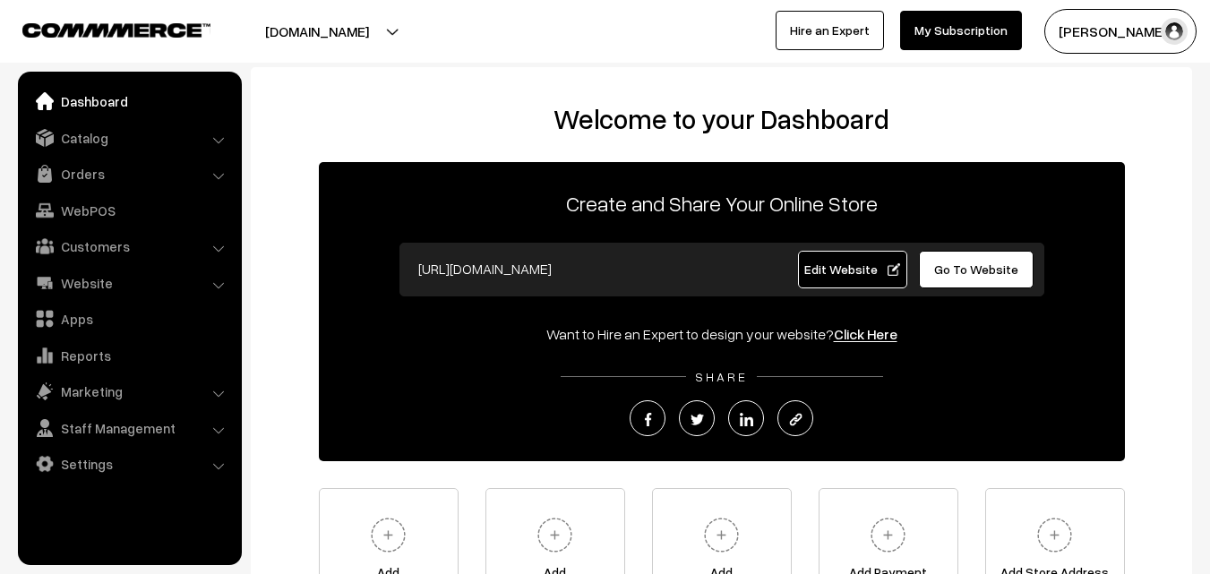
click at [91, 170] on link "Orders" at bounding box center [128, 174] width 213 height 32
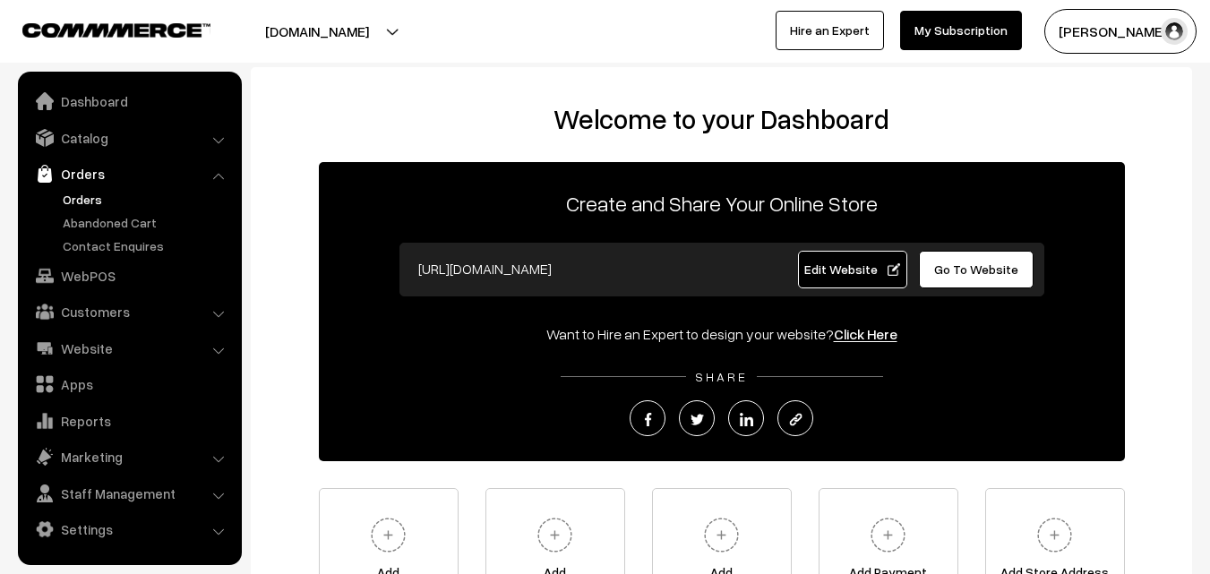
click at [91, 200] on link "Orders" at bounding box center [146, 199] width 177 height 19
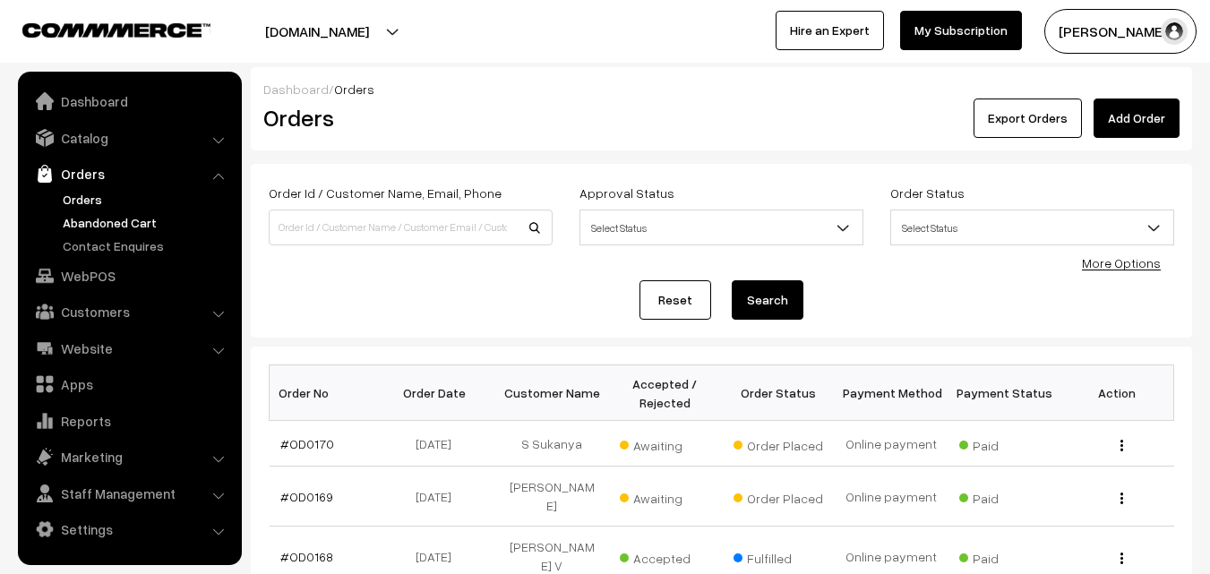
click at [98, 219] on link "Abandoned Cart" at bounding box center [146, 222] width 177 height 19
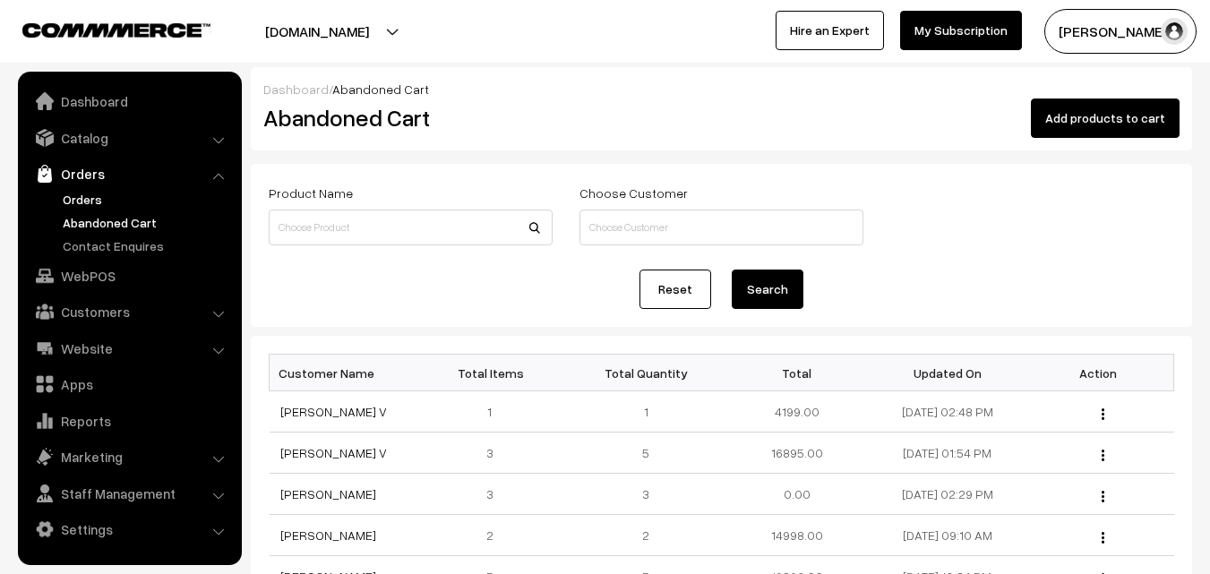
click at [96, 199] on link "Orders" at bounding box center [146, 199] width 177 height 19
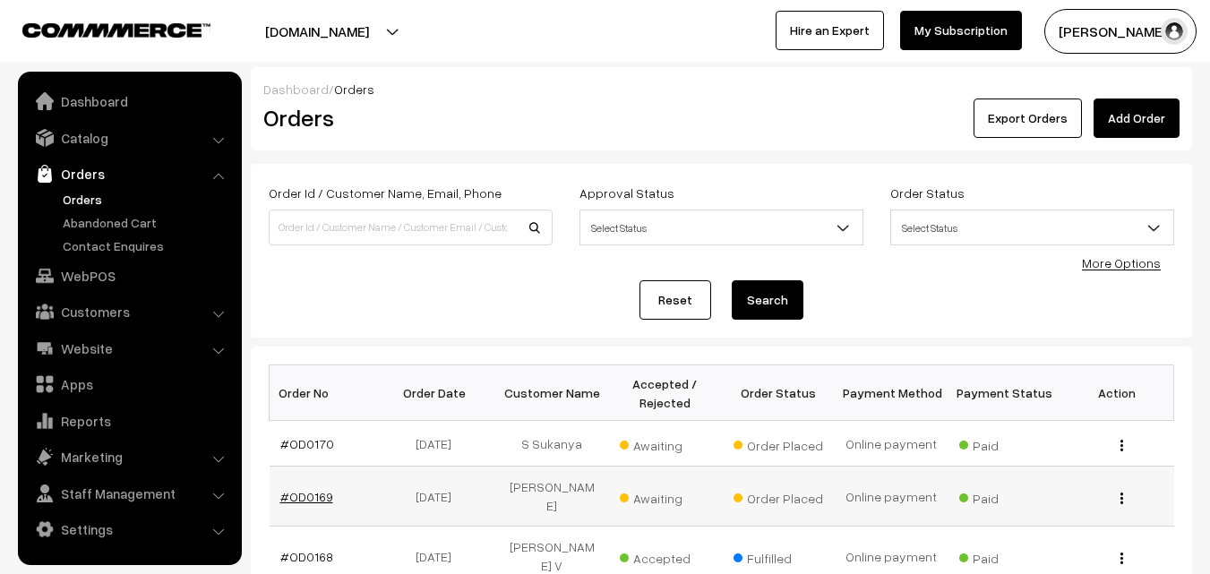
click at [305, 493] on link "#OD0169" at bounding box center [306, 496] width 53 height 15
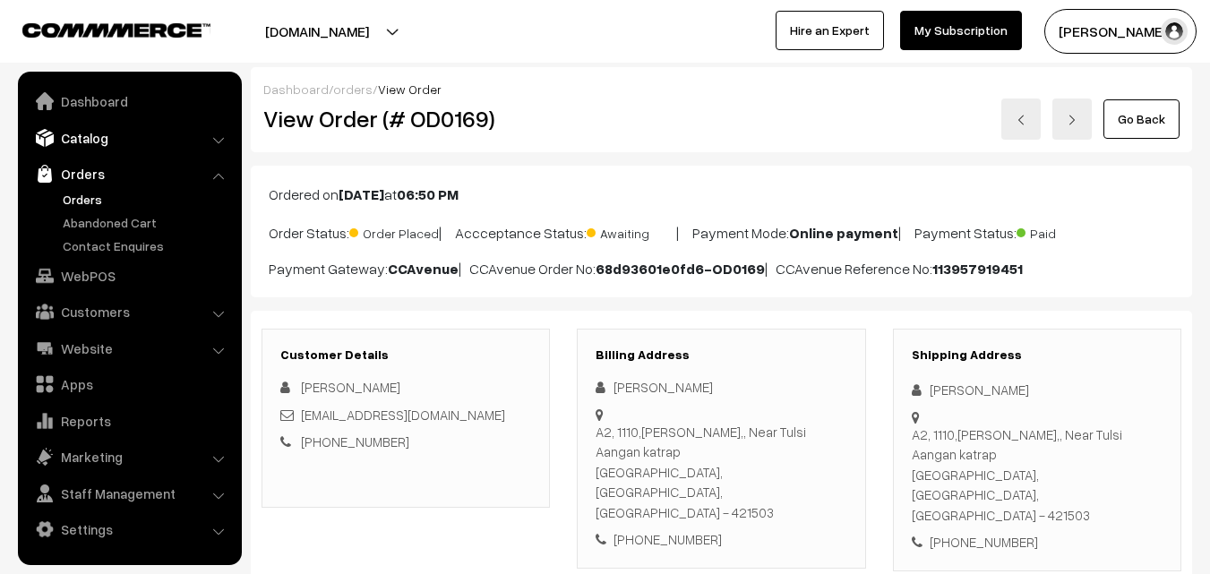
click at [109, 142] on link "Catalog" at bounding box center [128, 138] width 213 height 32
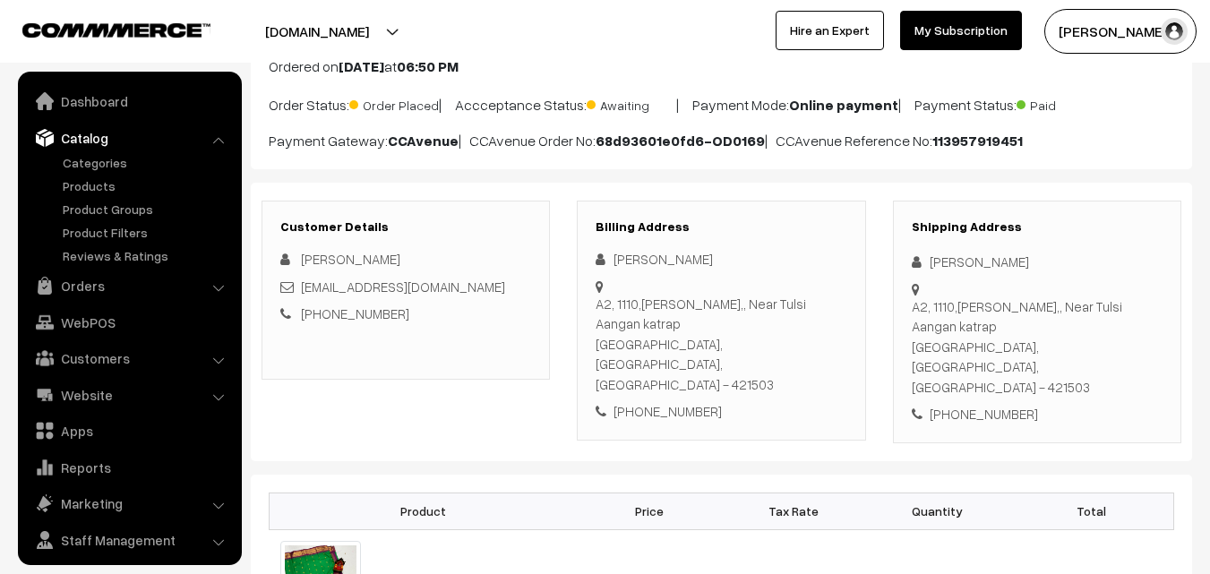
scroll to position [448, 0]
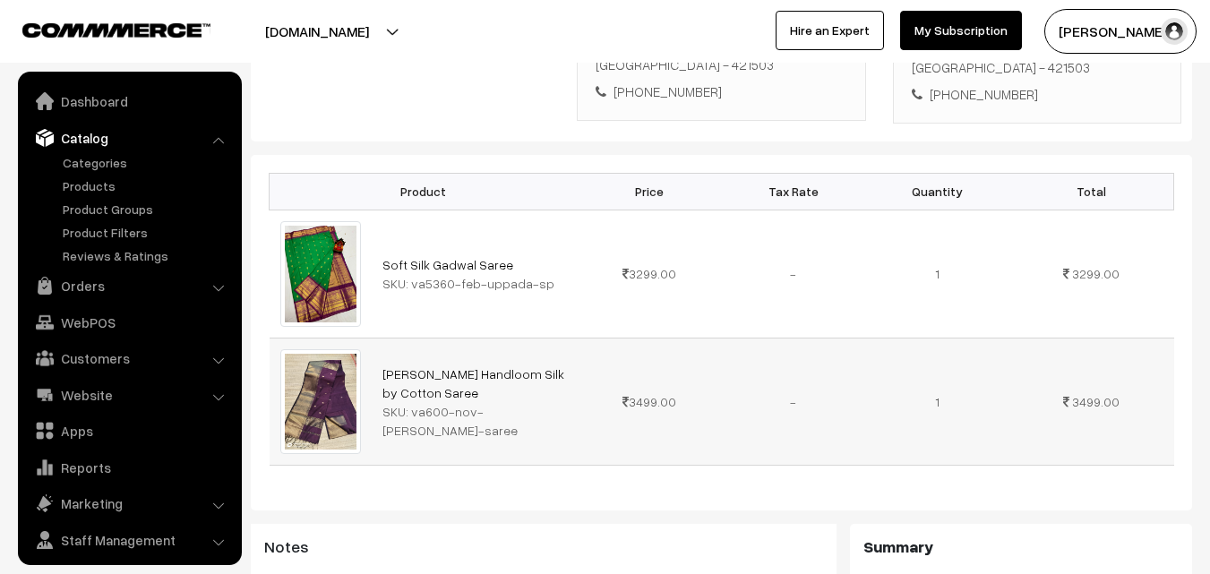
click at [425, 402] on div "SKU: va600-nov-maheshwari-saree" at bounding box center [474, 421] width 184 height 38
drag, startPoint x: 409, startPoint y: 371, endPoint x: 439, endPoint y: 391, distance: 36.0
click at [439, 402] on div "SKU: va600-nov-maheshwari-saree" at bounding box center [474, 421] width 184 height 38
copy div "va600-nov-maheshwari-saree"
click at [99, 196] on ul "Categories" at bounding box center [129, 209] width 215 height 112
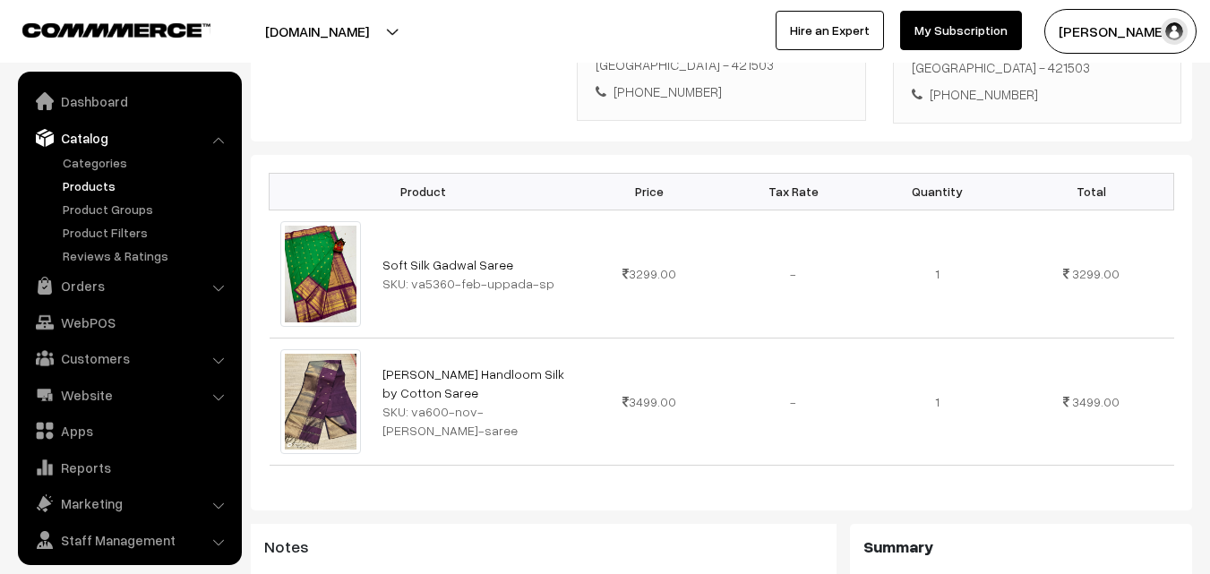
click at [98, 190] on link "Products" at bounding box center [146, 185] width 177 height 19
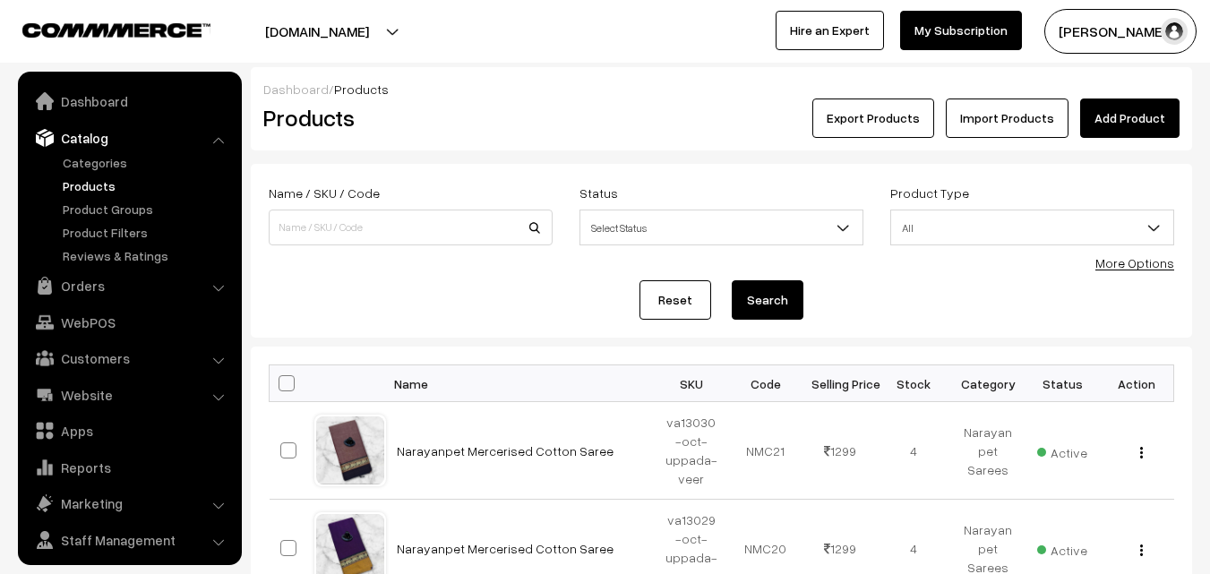
scroll to position [45, 0]
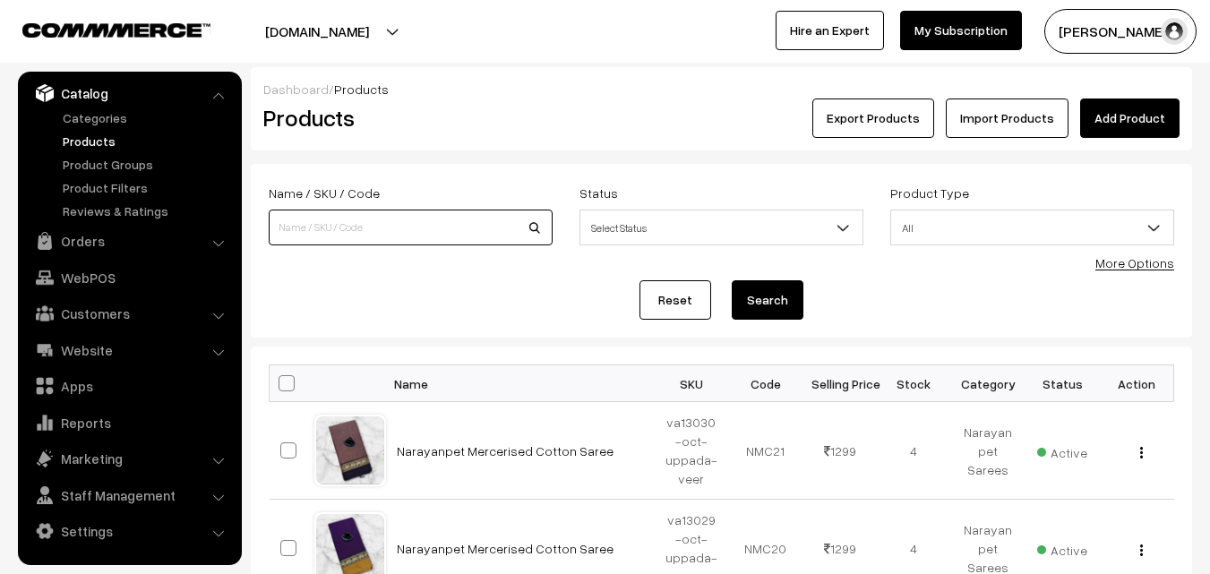
paste input "va600-nov-[PERSON_NAME]-saree"
type input "va600-nov-[PERSON_NAME]-saree"
click at [773, 300] on button "Search" at bounding box center [768, 299] width 72 height 39
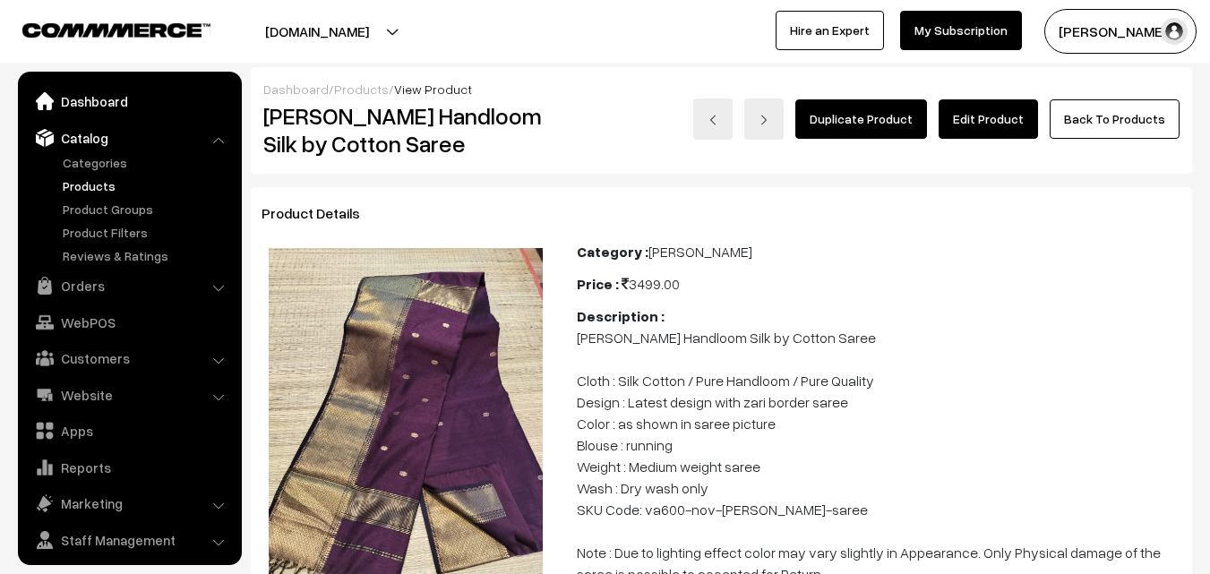
click at [83, 104] on link "Dashboard" at bounding box center [128, 101] width 213 height 32
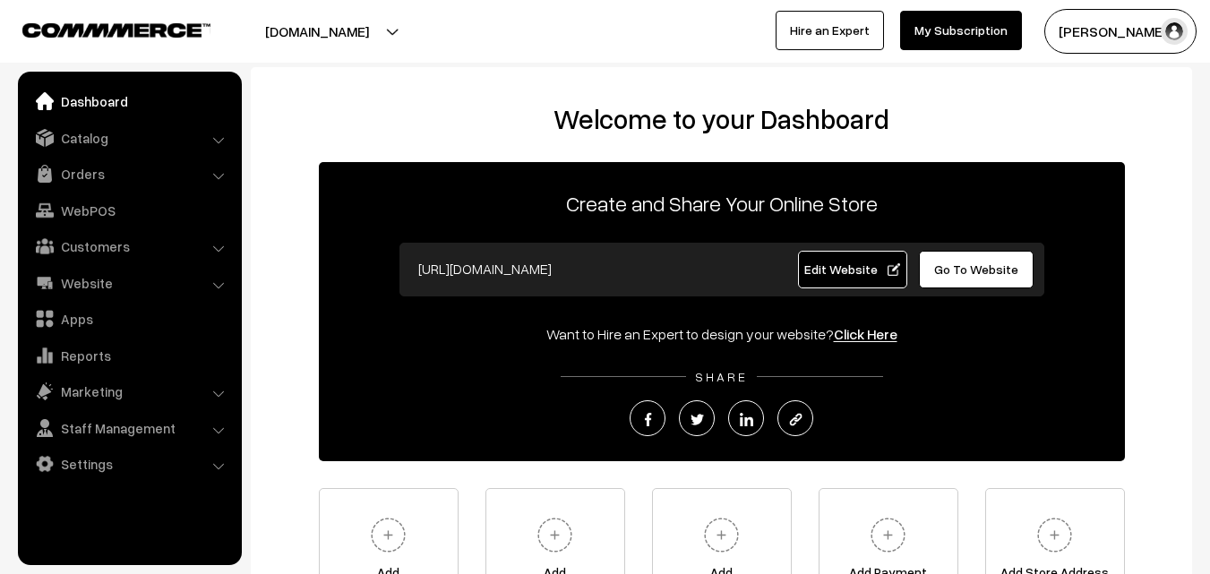
click at [73, 176] on link "Orders" at bounding box center [128, 174] width 213 height 32
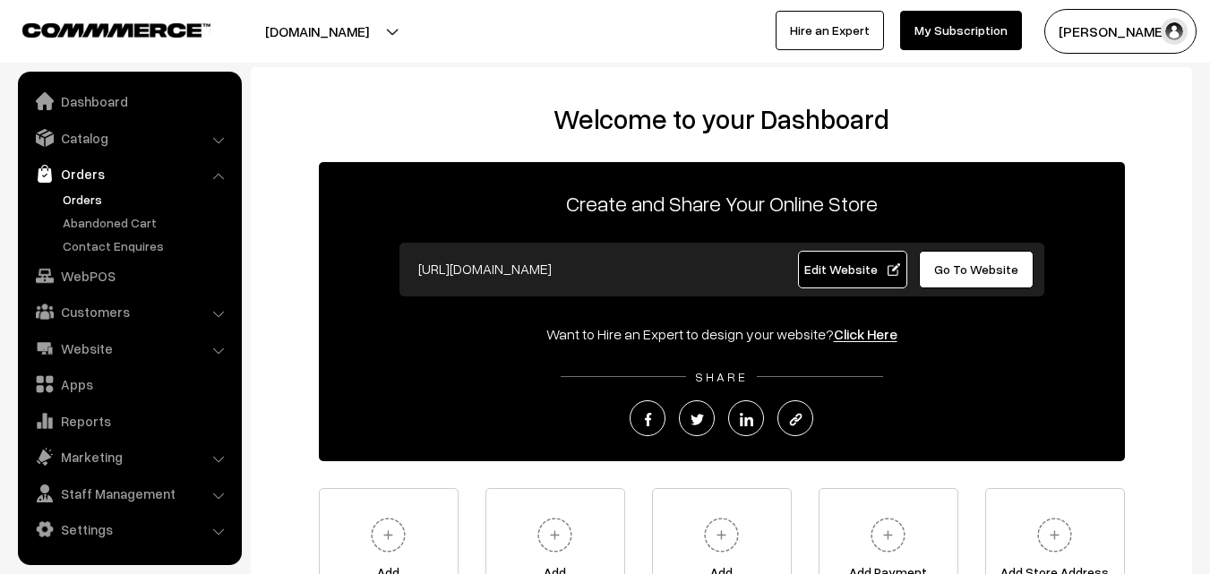
click at [76, 204] on link "Orders" at bounding box center [146, 199] width 177 height 19
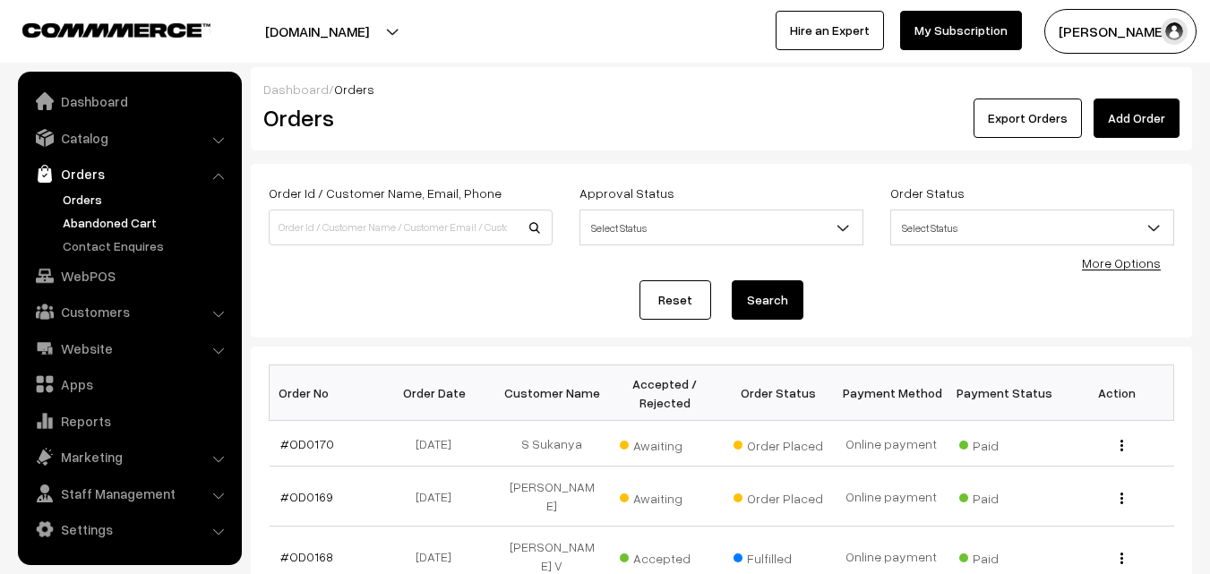
click at [99, 227] on link "Abandoned Cart" at bounding box center [146, 222] width 177 height 19
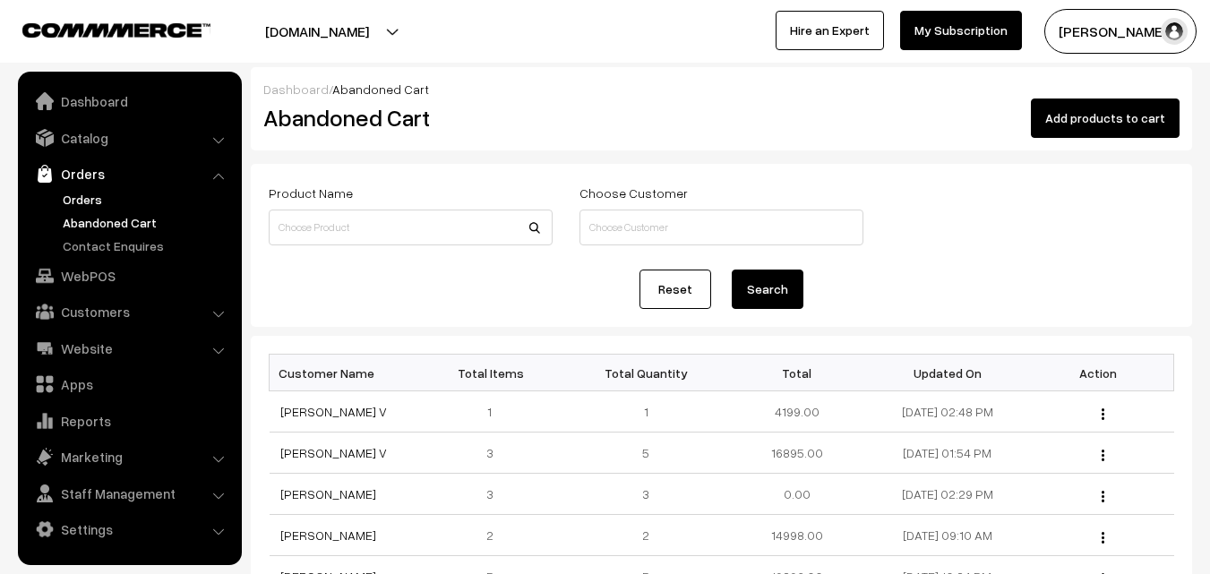
click at [81, 204] on link "Orders" at bounding box center [146, 199] width 177 height 19
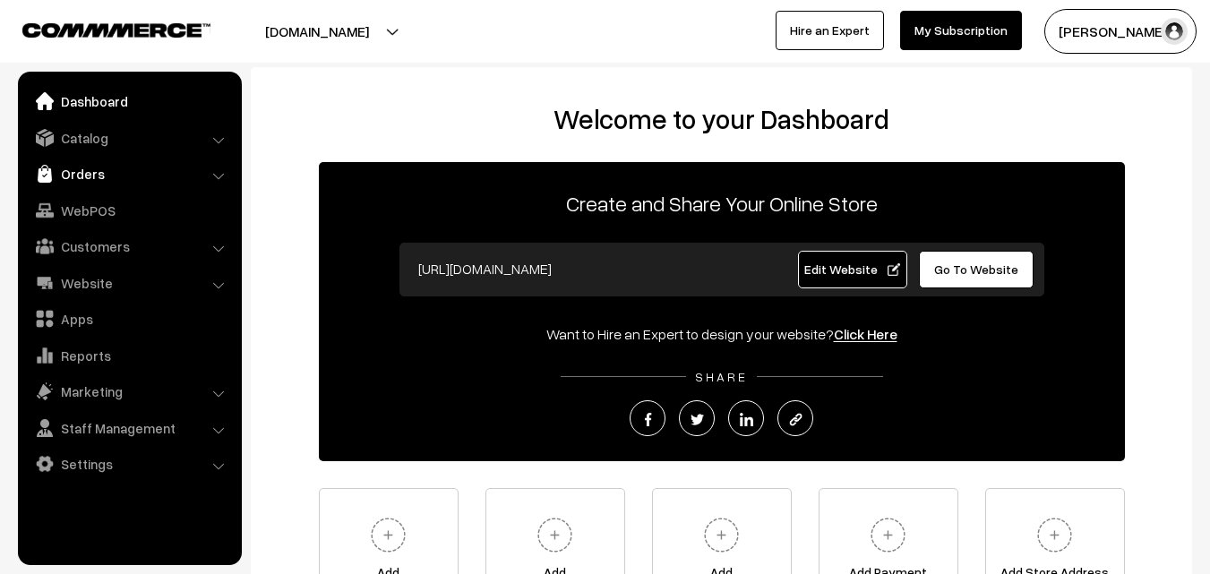
click at [67, 177] on link "Orders" at bounding box center [128, 174] width 213 height 32
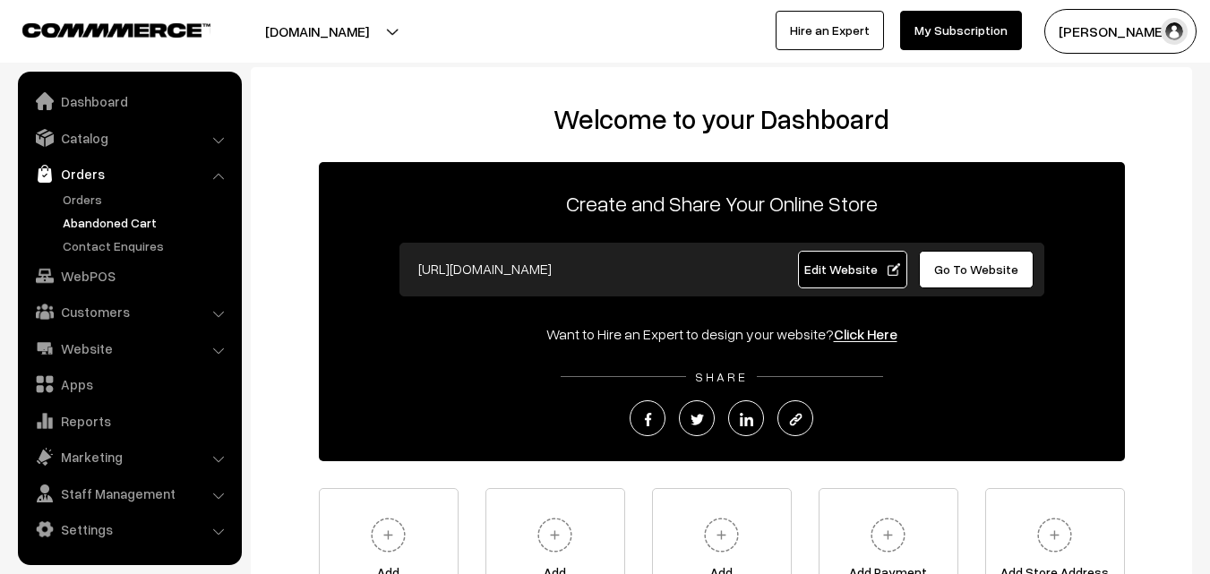
click at [81, 224] on link "Abandoned Cart" at bounding box center [146, 222] width 177 height 19
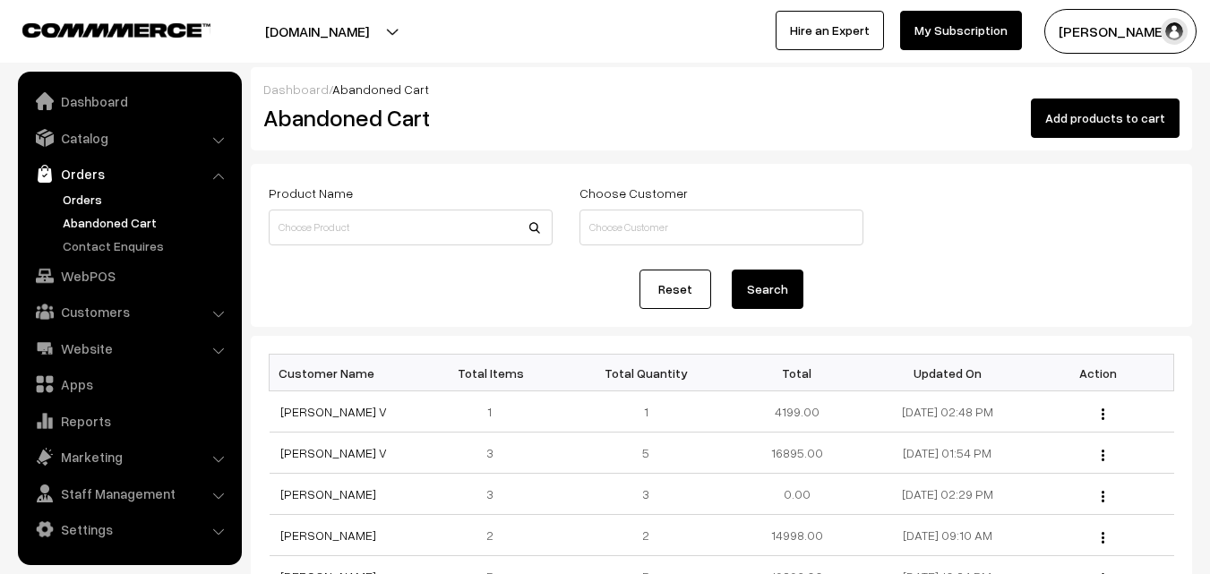
click at [79, 202] on link "Orders" at bounding box center [146, 199] width 177 height 19
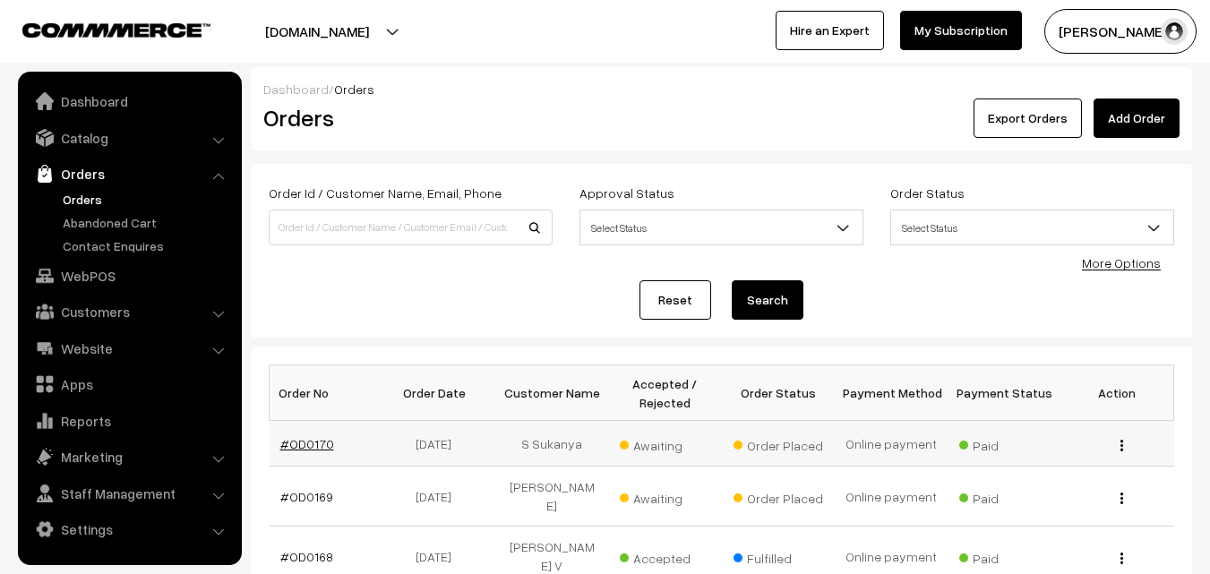
click at [315, 440] on link "#OD0170" at bounding box center [307, 443] width 54 height 15
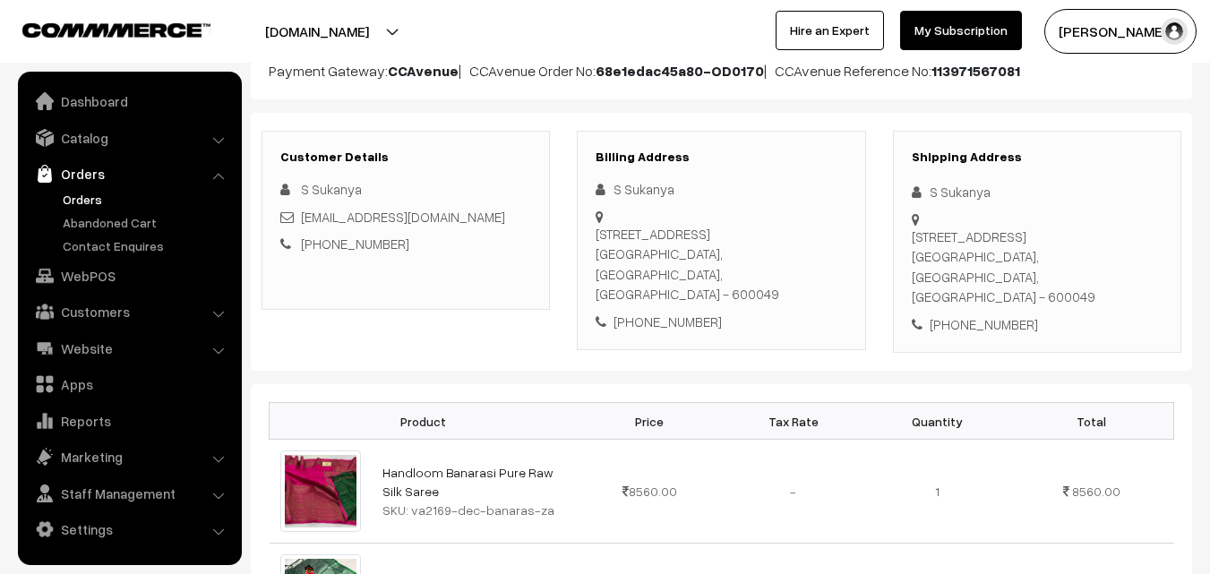
scroll to position [90, 0]
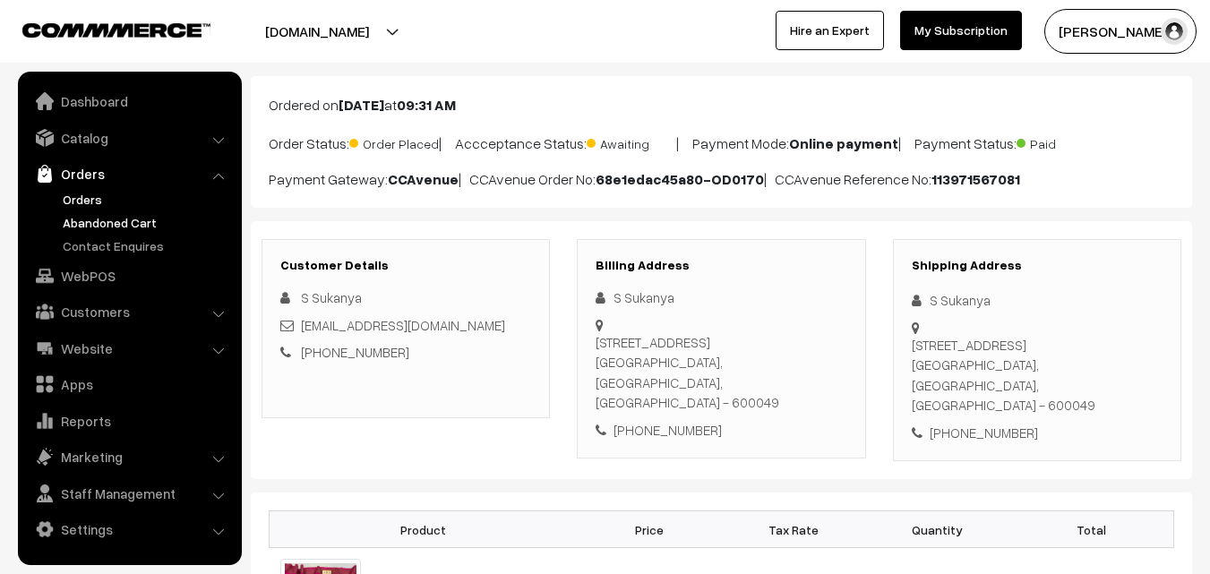
click at [100, 224] on link "Abandoned Cart" at bounding box center [146, 222] width 177 height 19
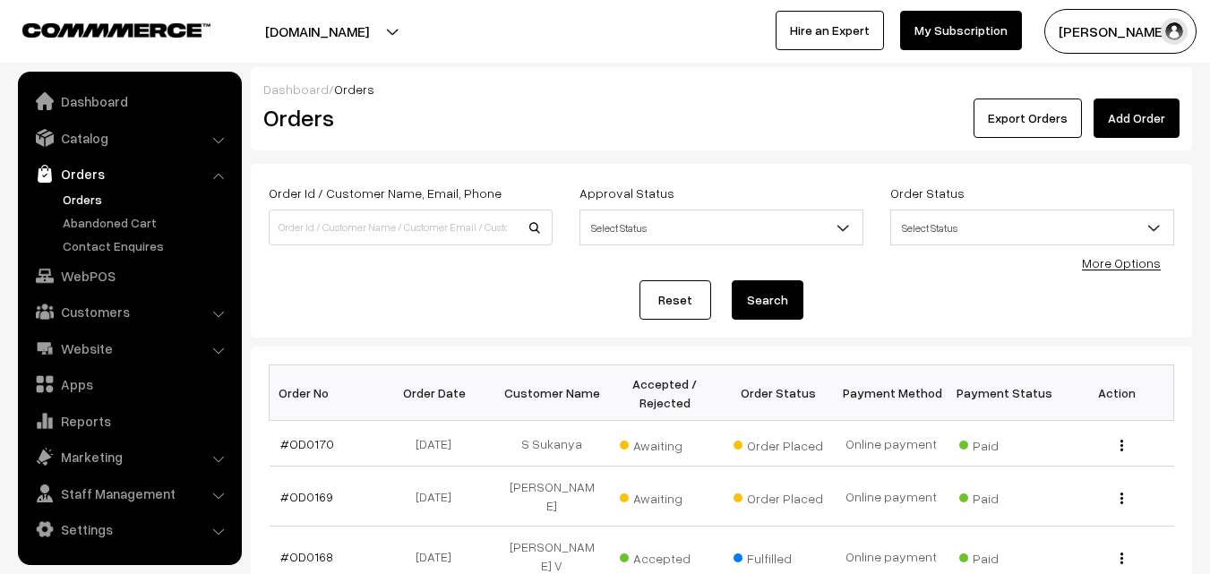
click at [74, 219] on link "Abandoned Cart" at bounding box center [146, 222] width 177 height 19
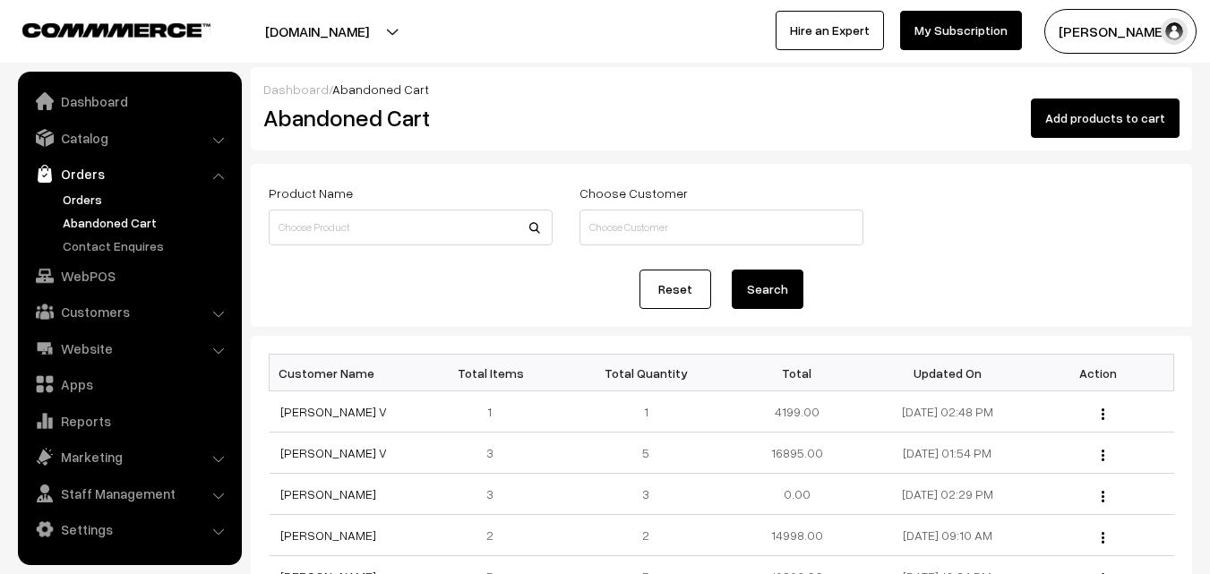
click at [81, 200] on link "Orders" at bounding box center [146, 199] width 177 height 19
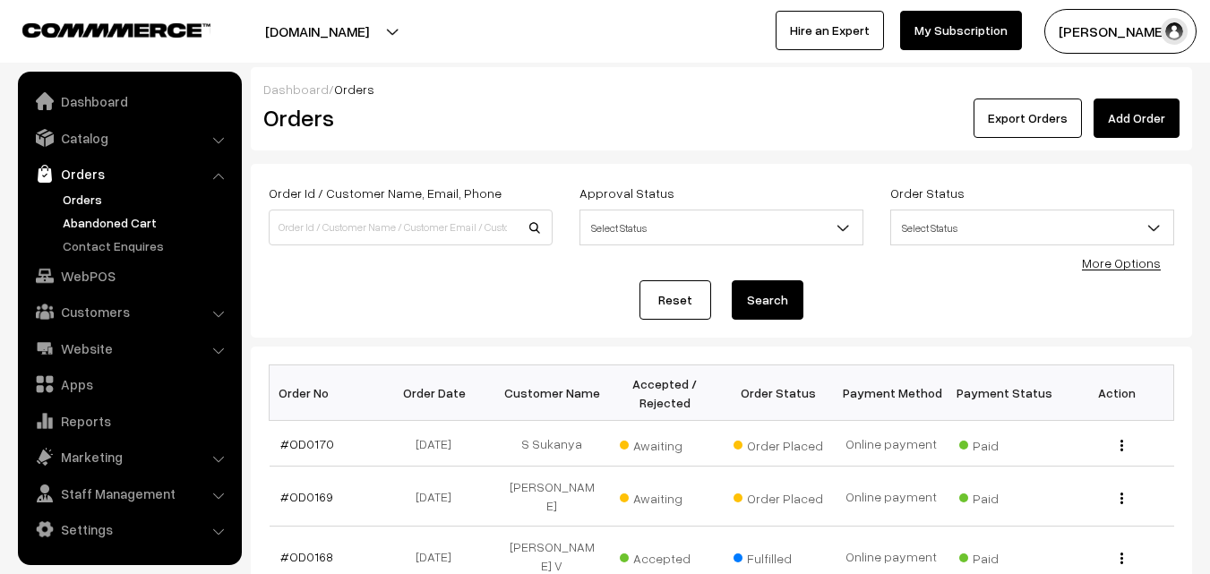
click at [81, 227] on link "Abandoned Cart" at bounding box center [146, 222] width 177 height 19
click at [85, 219] on link "Abandoned Cart" at bounding box center [146, 222] width 177 height 19
